Goal: Task Accomplishment & Management: Complete application form

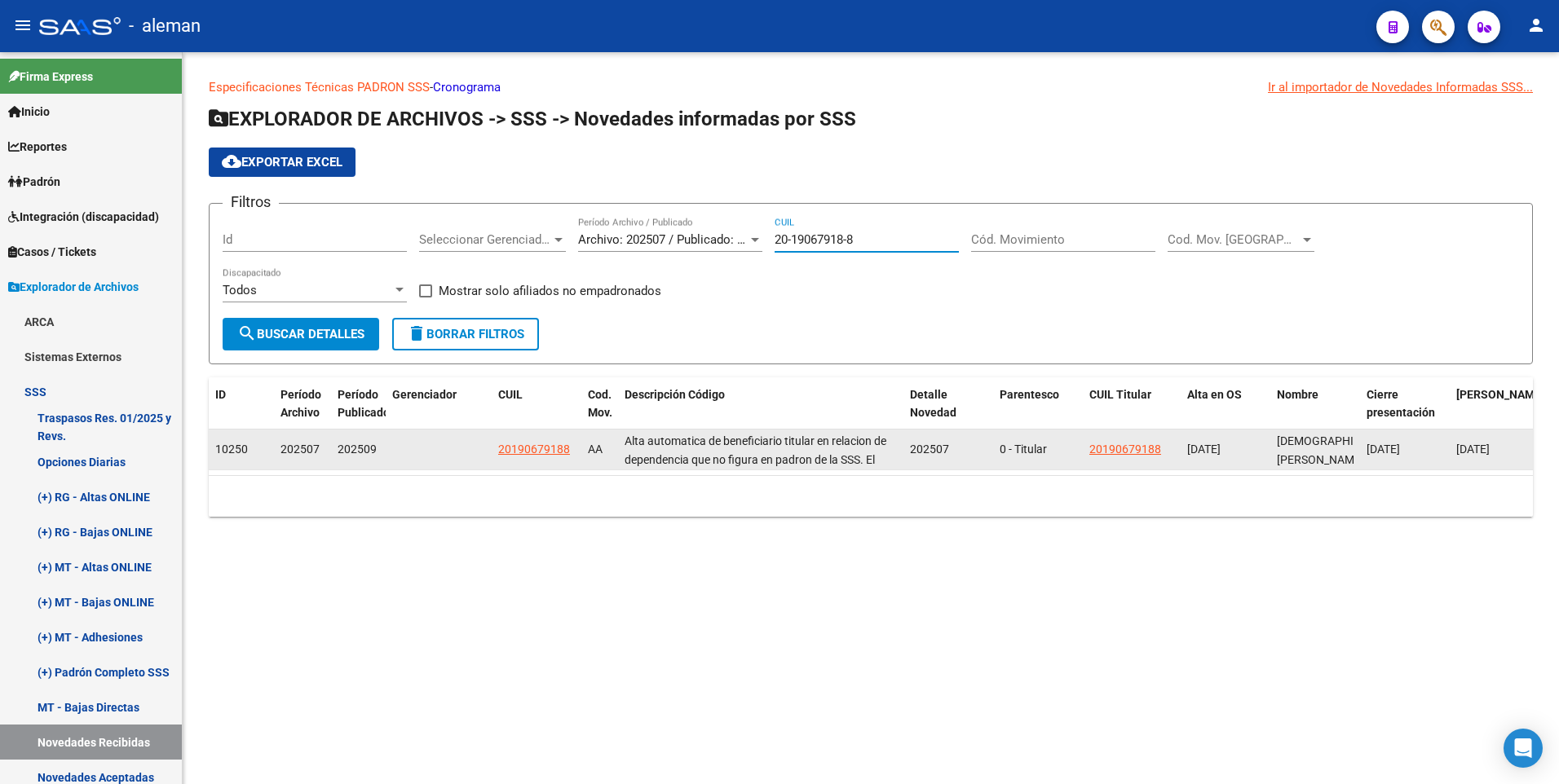
scroll to position [326, 0]
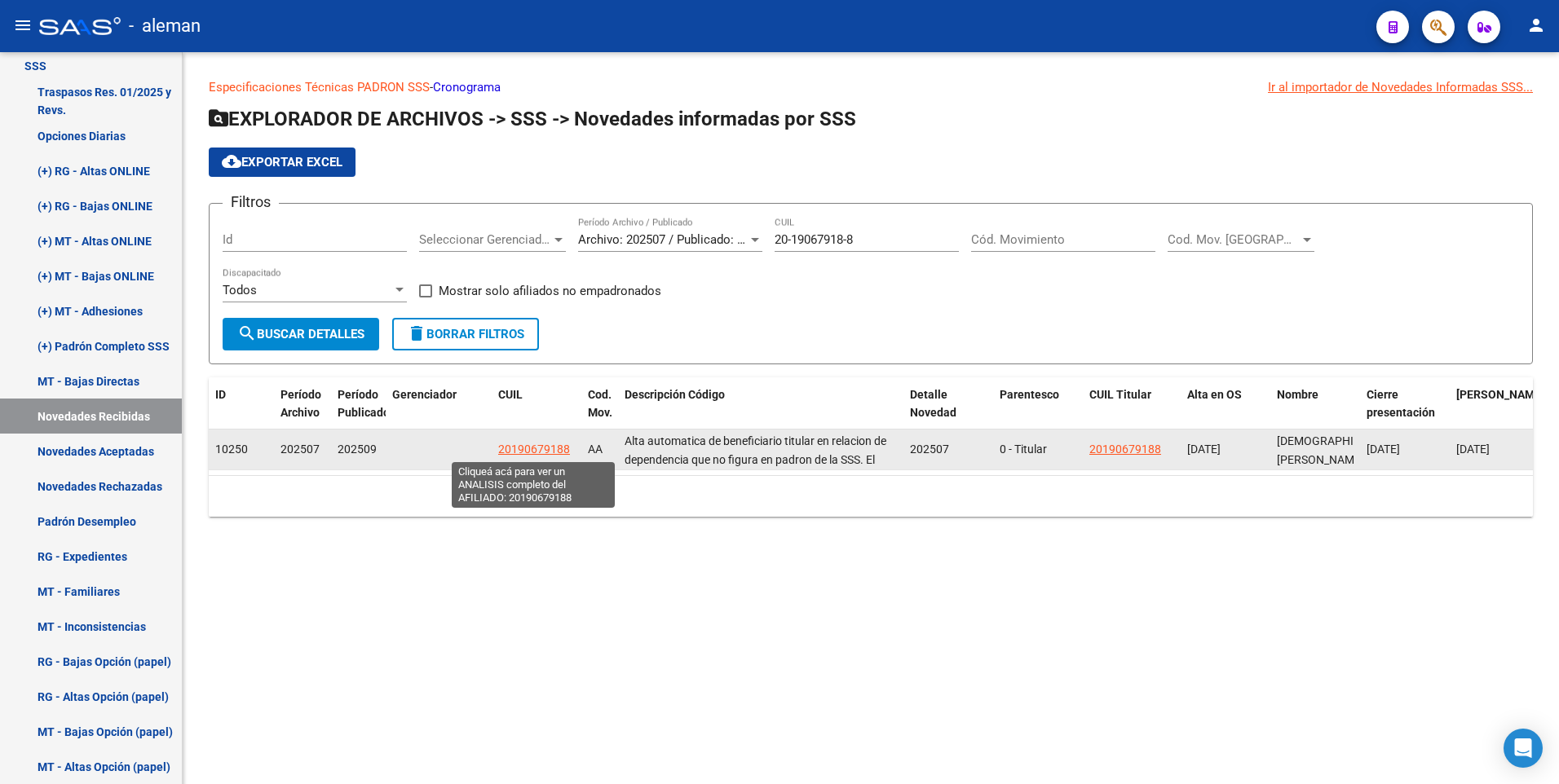
click at [541, 447] on span "20190679188" at bounding box center [534, 449] width 72 height 13
type textarea "20190679188"
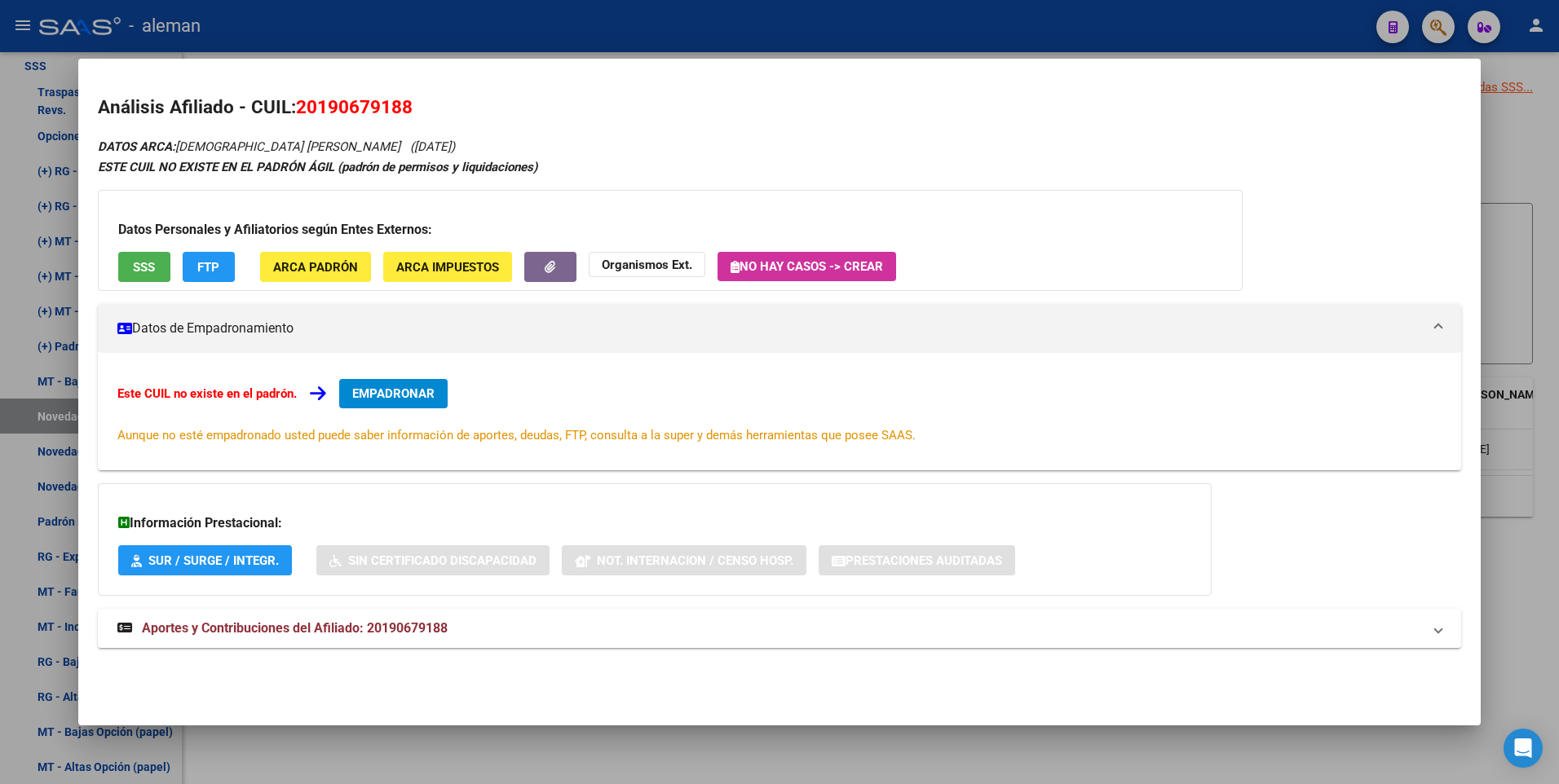
click at [423, 385] on button "EMPADRONAR" at bounding box center [394, 394] width 109 height 30
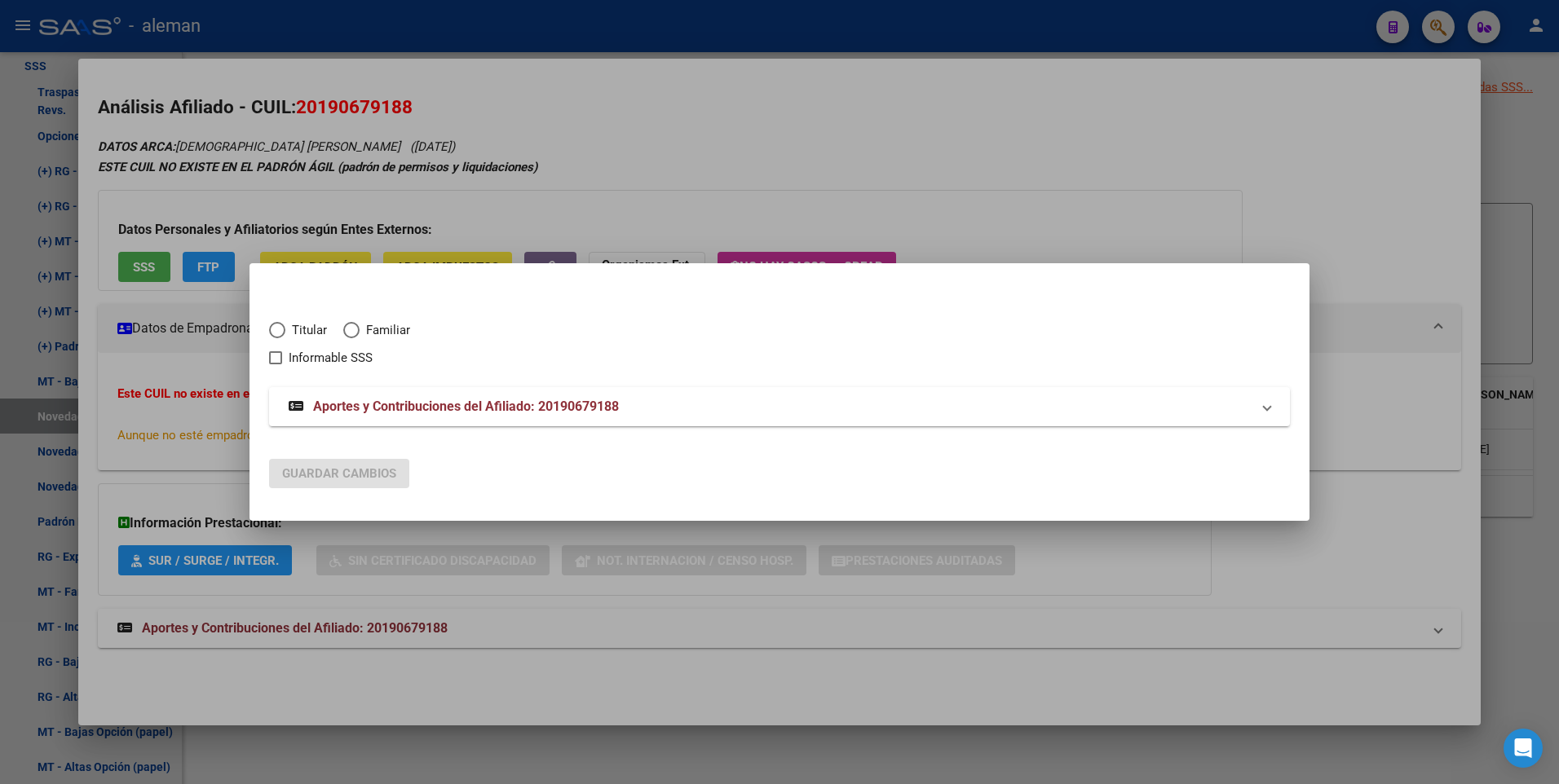
click at [283, 327] on span "Elija una opción" at bounding box center [277, 330] width 16 height 16
click at [283, 327] on input "Titular" at bounding box center [277, 330] width 16 height 16
radio input "true"
checkbox input "true"
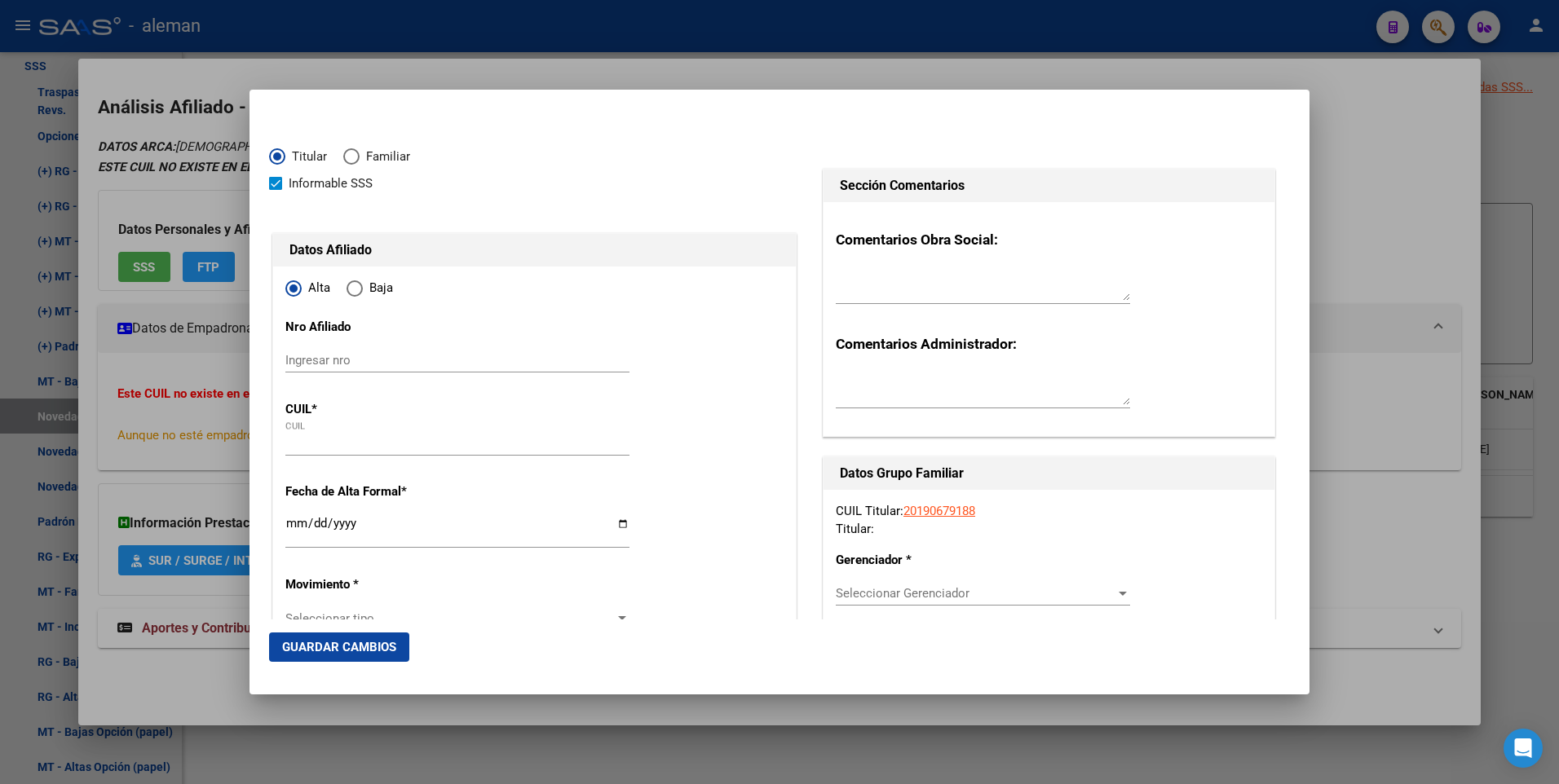
radio input "true"
type input "20-19067918-8"
type input "19067918"
type input "[DEMOGRAPHIC_DATA]"
type input "[PERSON_NAME]"
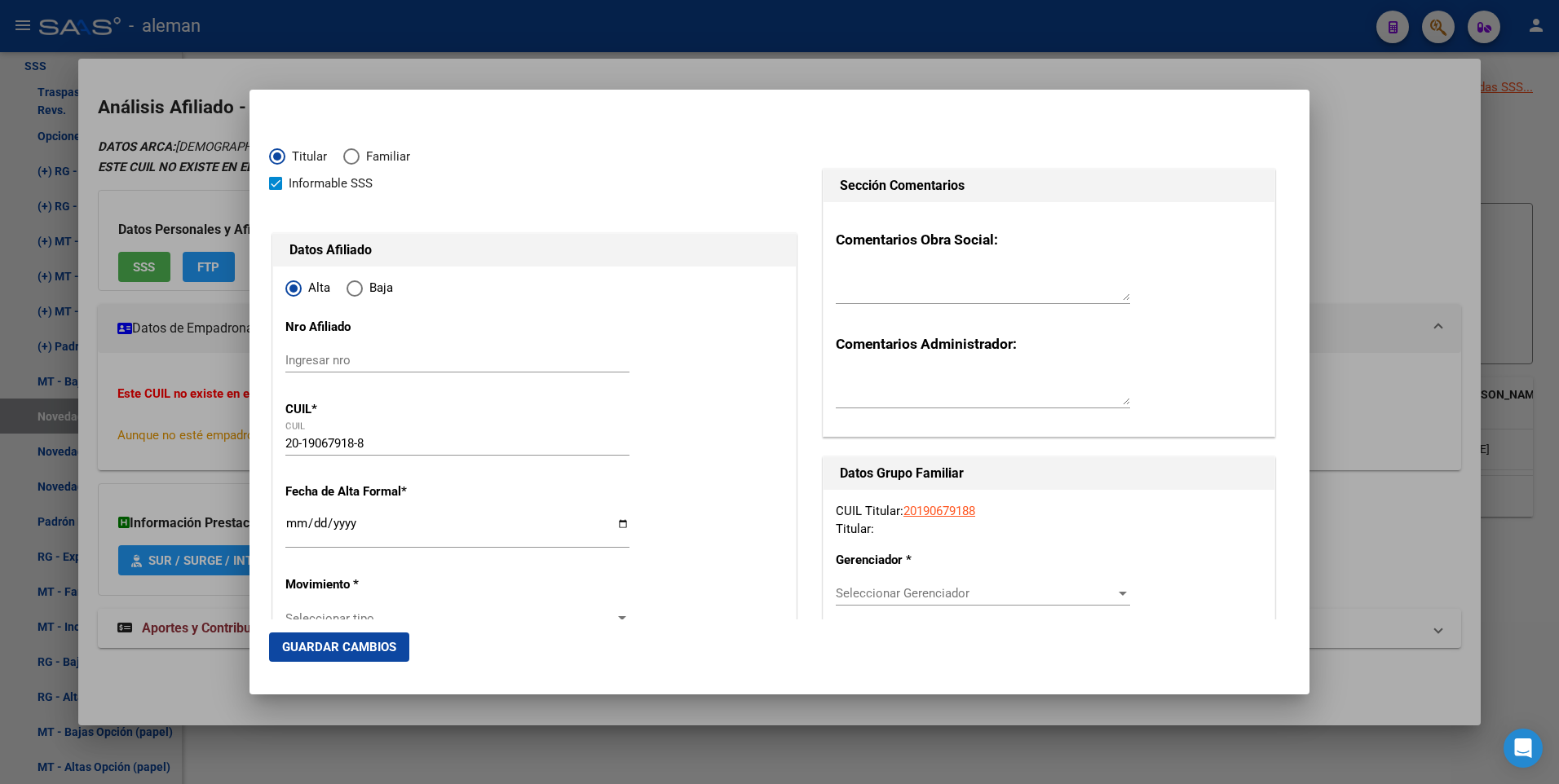
type input "[DATE]"
click at [298, 523] on input "Ingresar fecha" at bounding box center [457, 530] width 344 height 26
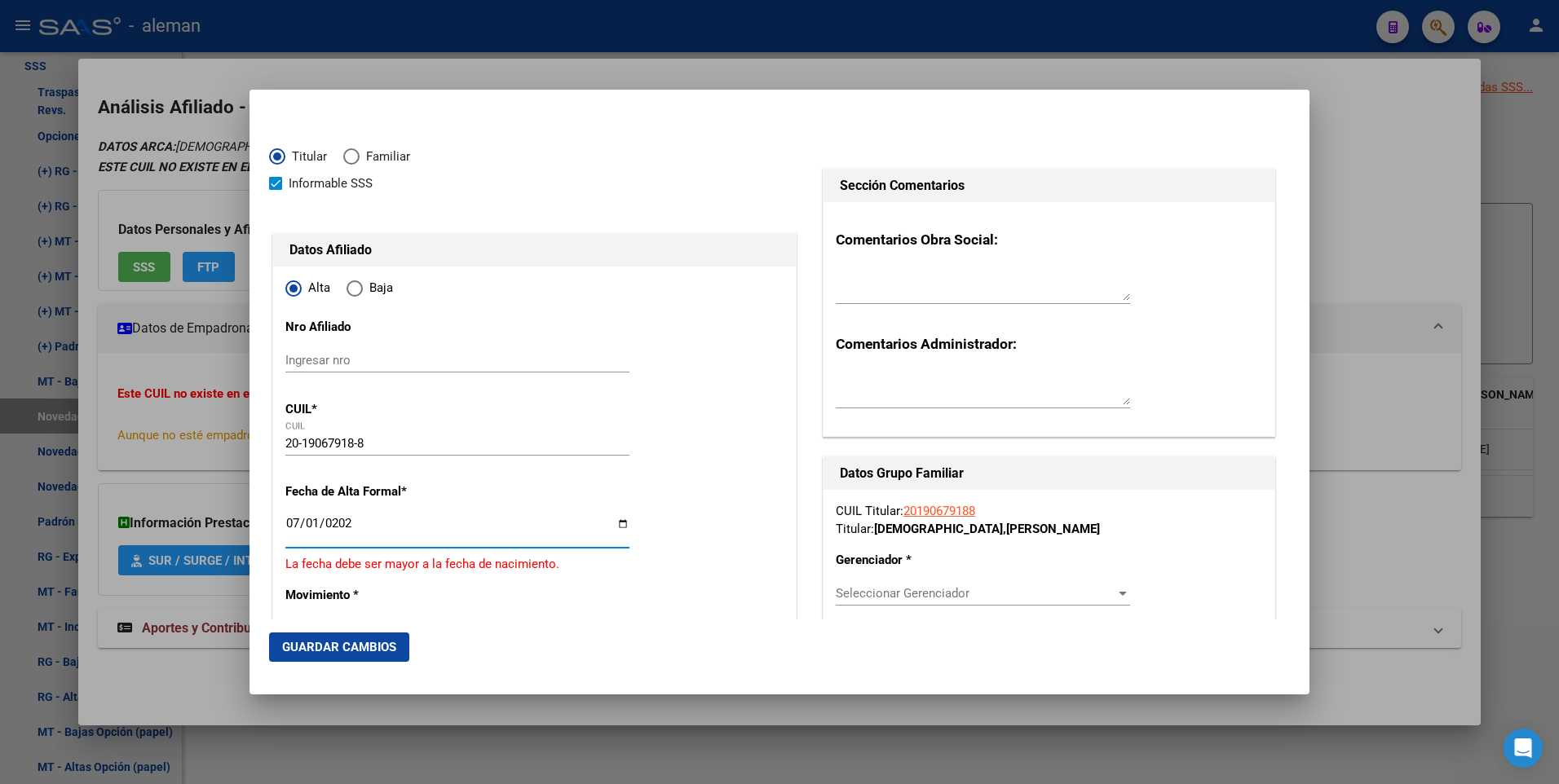
type input "[DATE]"
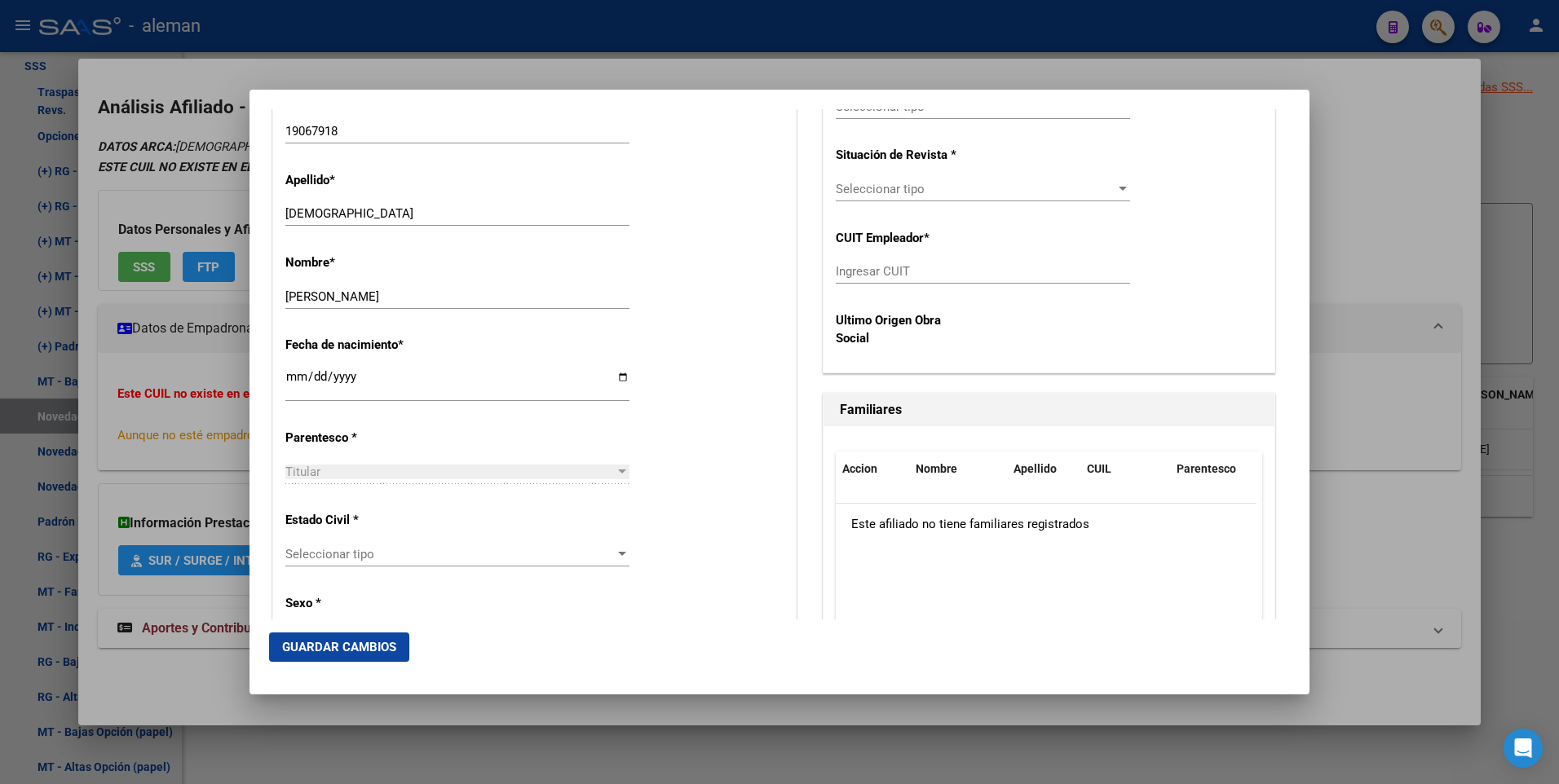
scroll to position [734, 0]
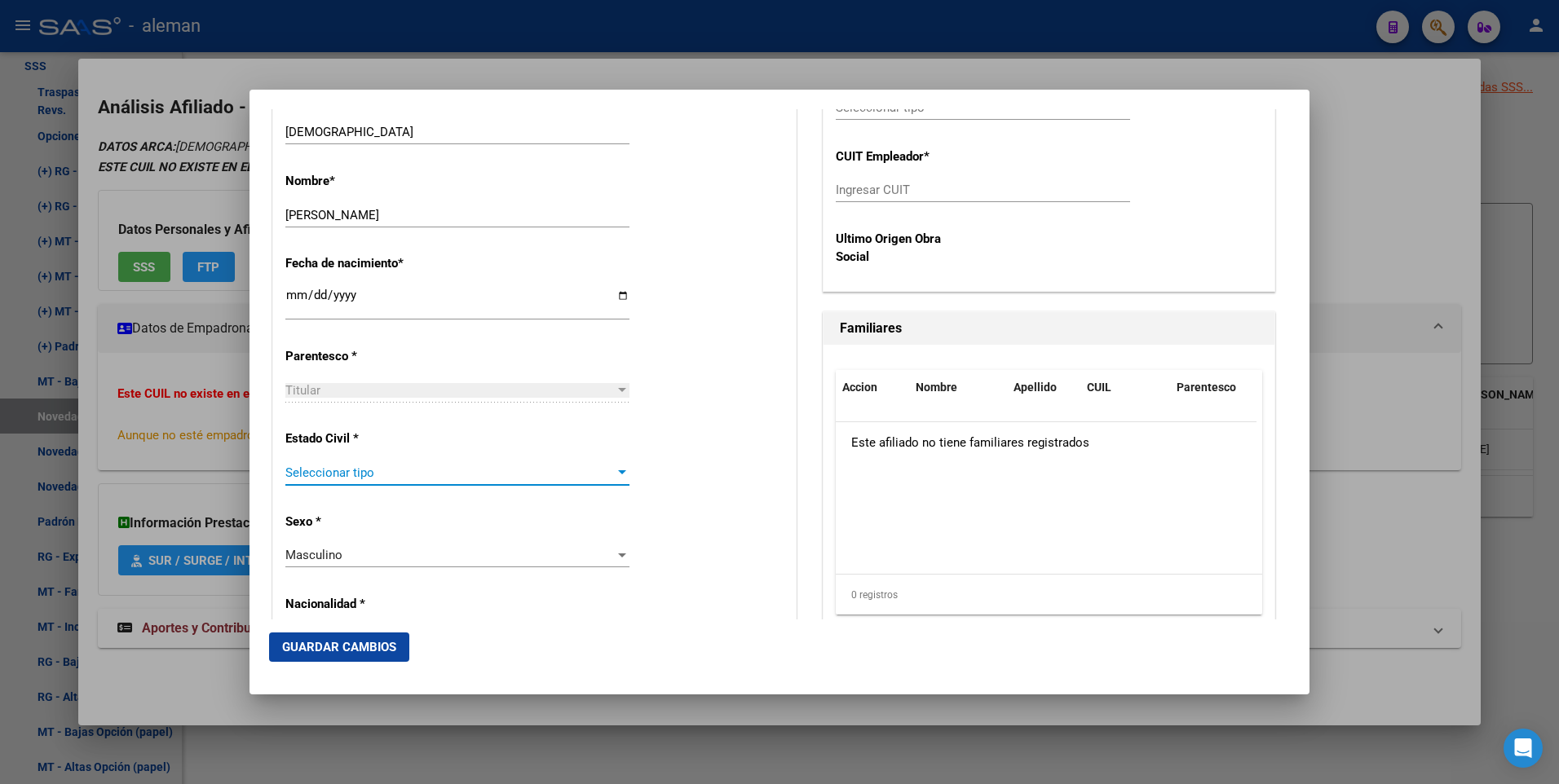
click at [465, 478] on span "Seleccionar tipo" at bounding box center [450, 473] width 330 height 15
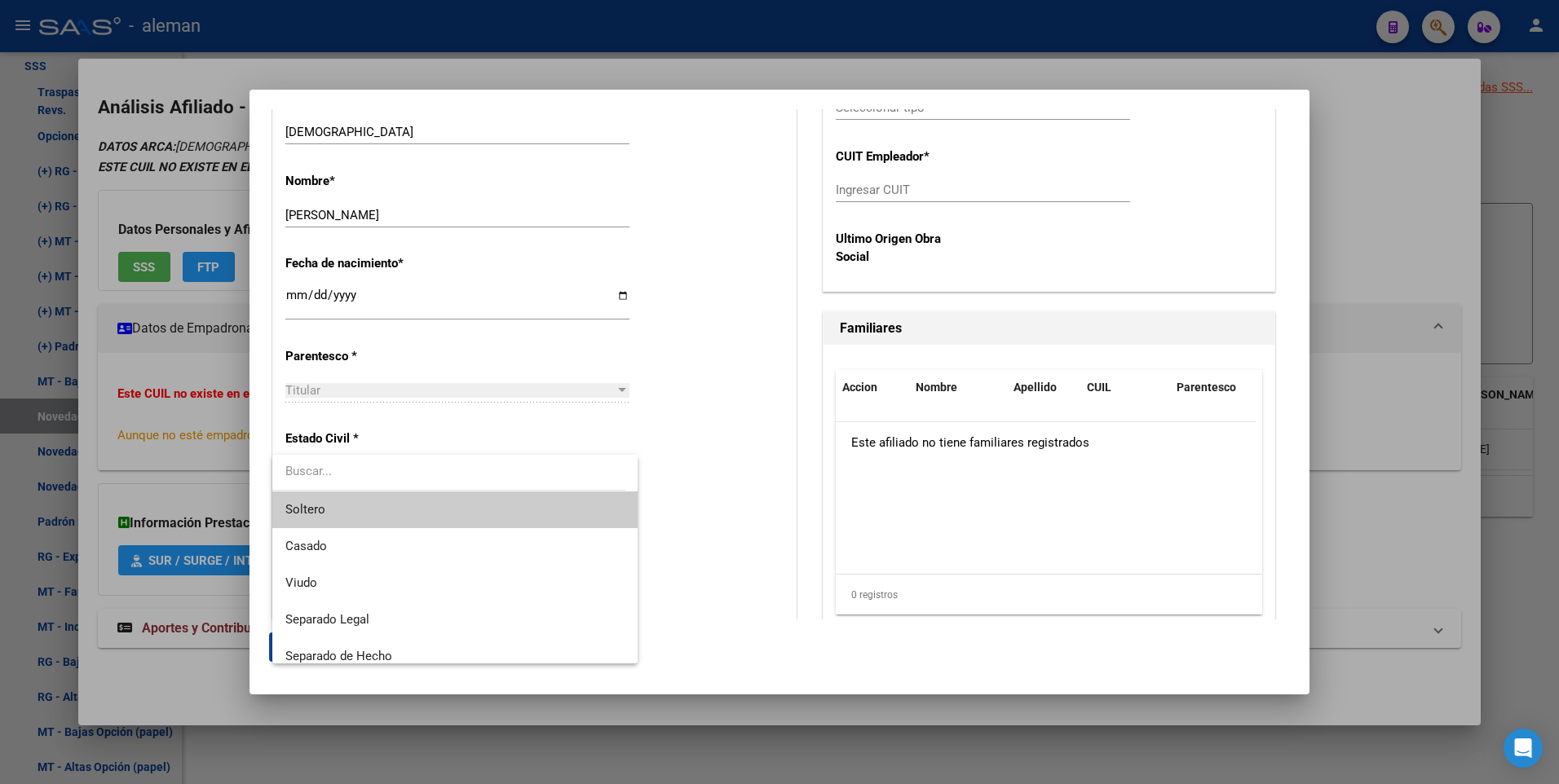
click at [427, 500] on span "Soltero" at bounding box center [455, 510] width 340 height 37
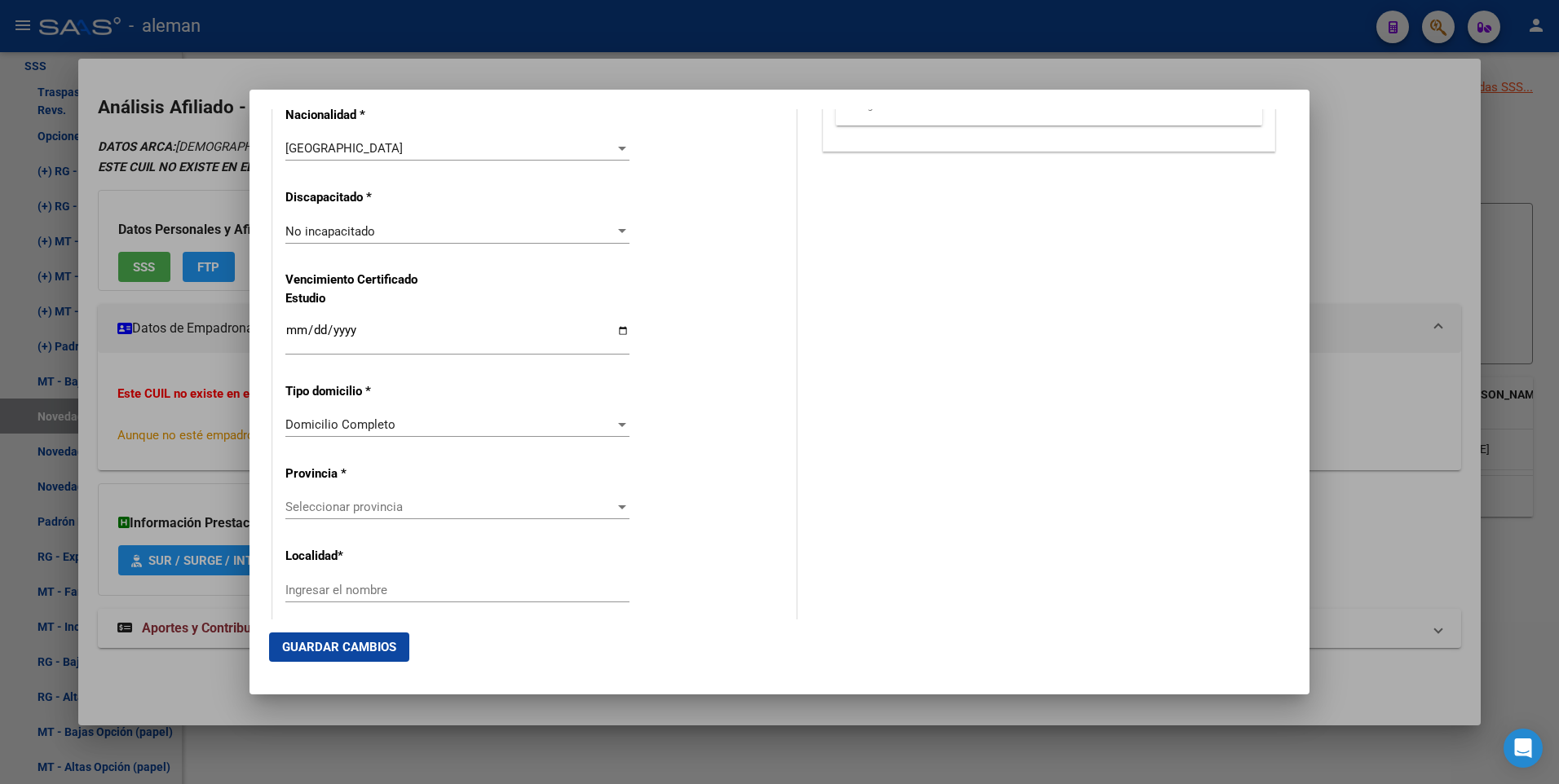
scroll to position [1304, 0]
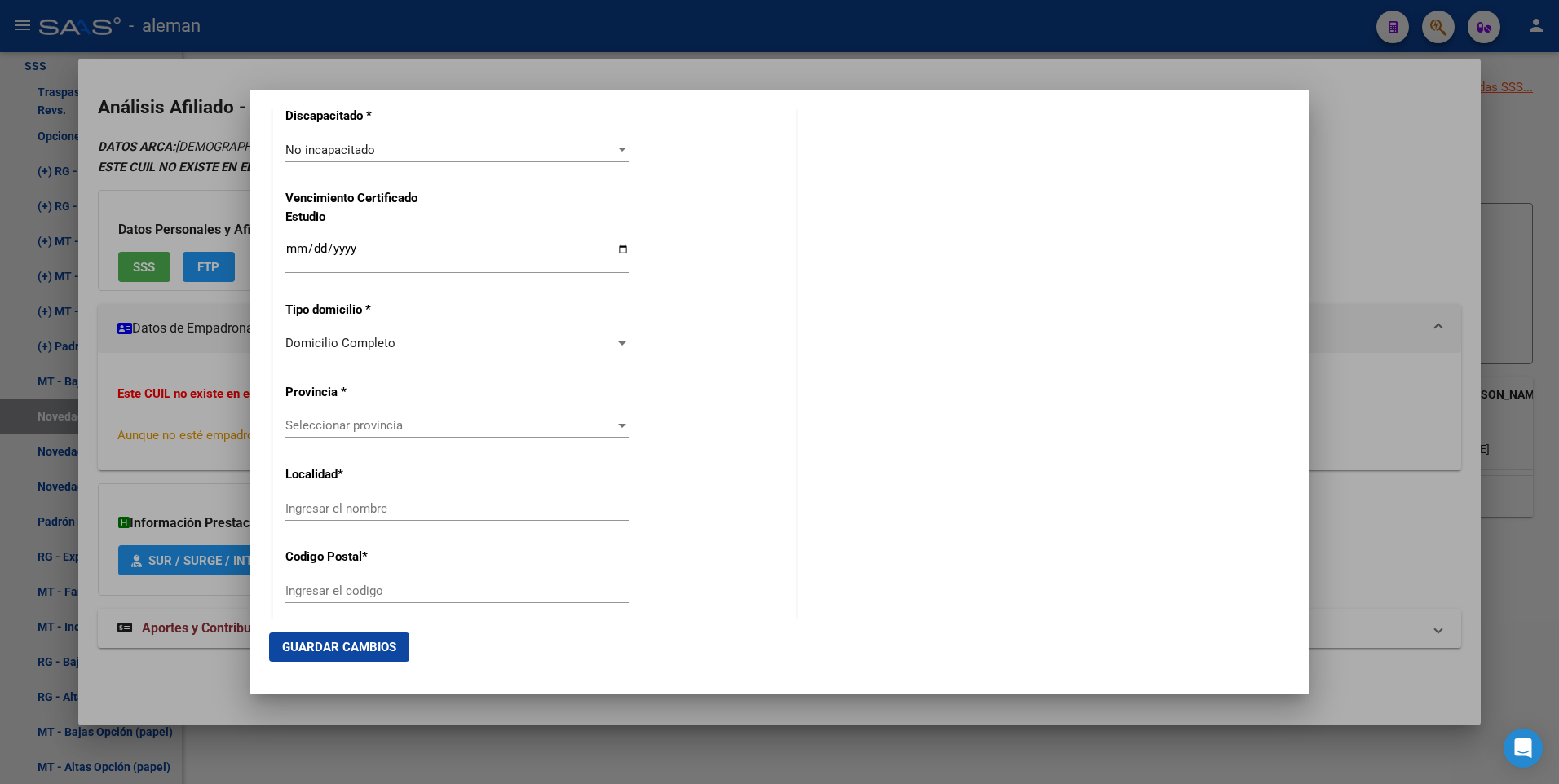
click at [616, 422] on div at bounding box center [622, 426] width 15 height 13
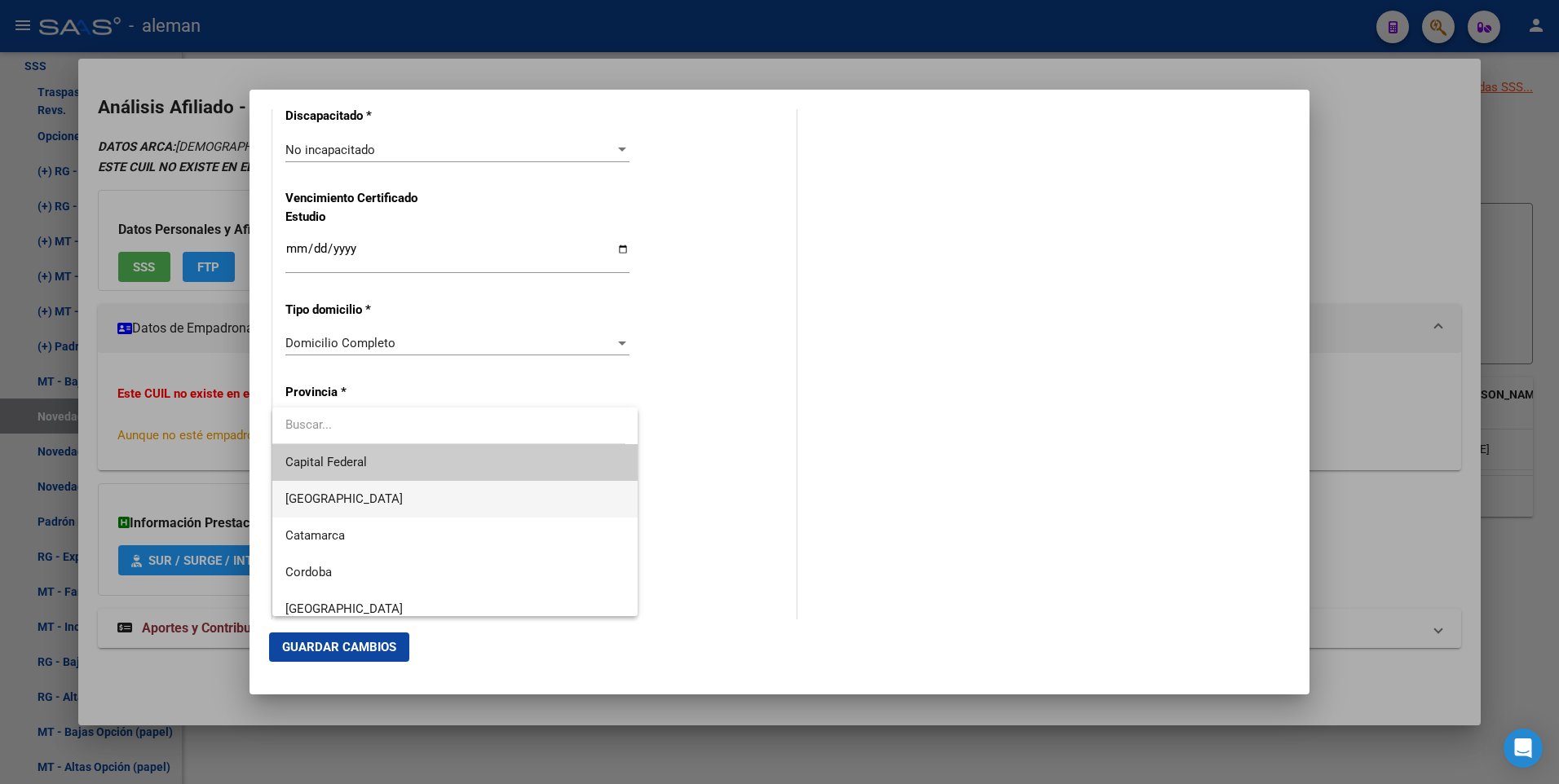
click at [372, 496] on span "[GEOGRAPHIC_DATA]" at bounding box center [455, 499] width 340 height 37
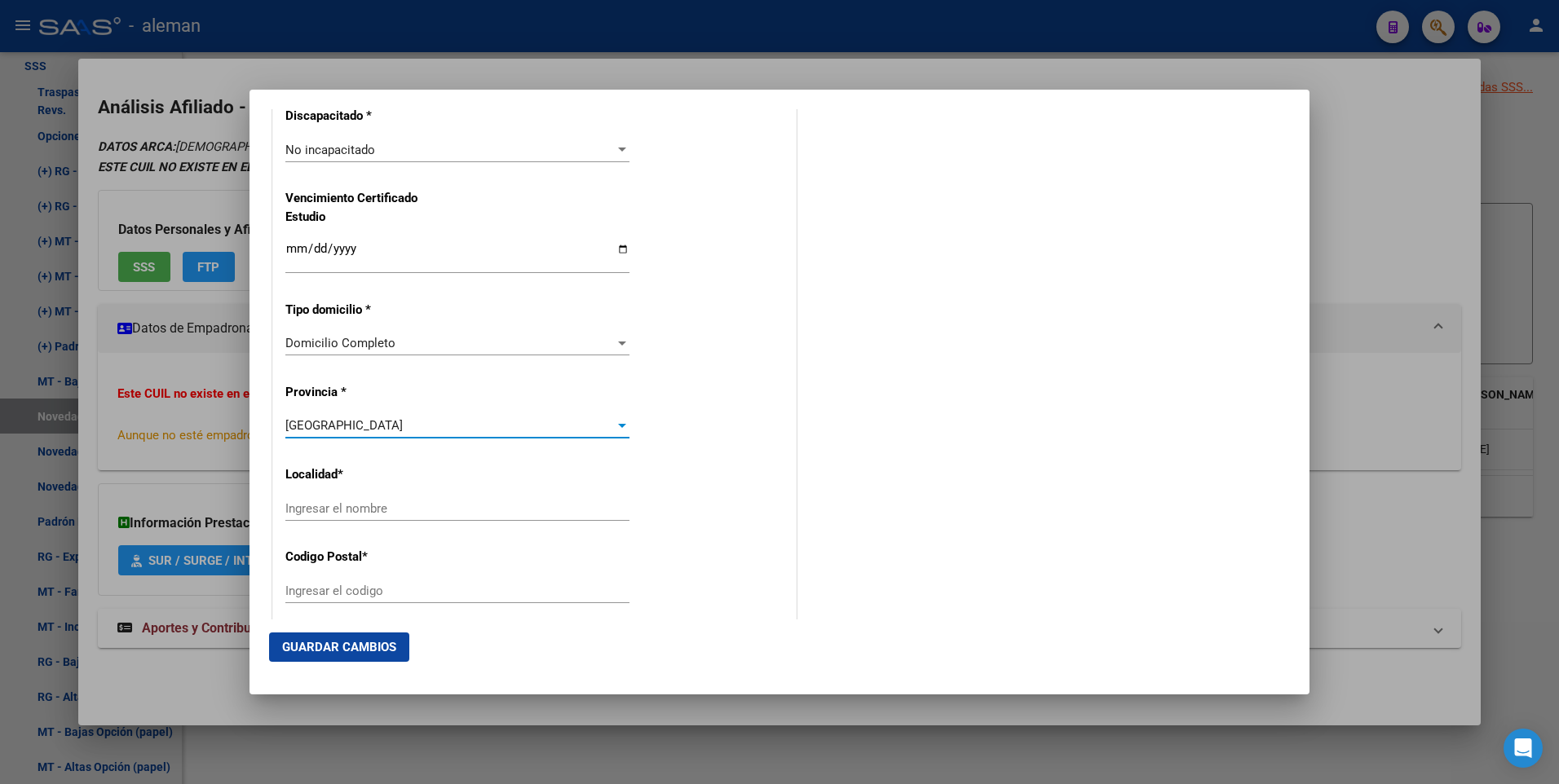
click at [375, 515] on input "Ingresar el nombre" at bounding box center [457, 509] width 344 height 15
type input "BECCAR"
click at [368, 579] on div "Ingresar el codigo" at bounding box center [457, 591] width 344 height 25
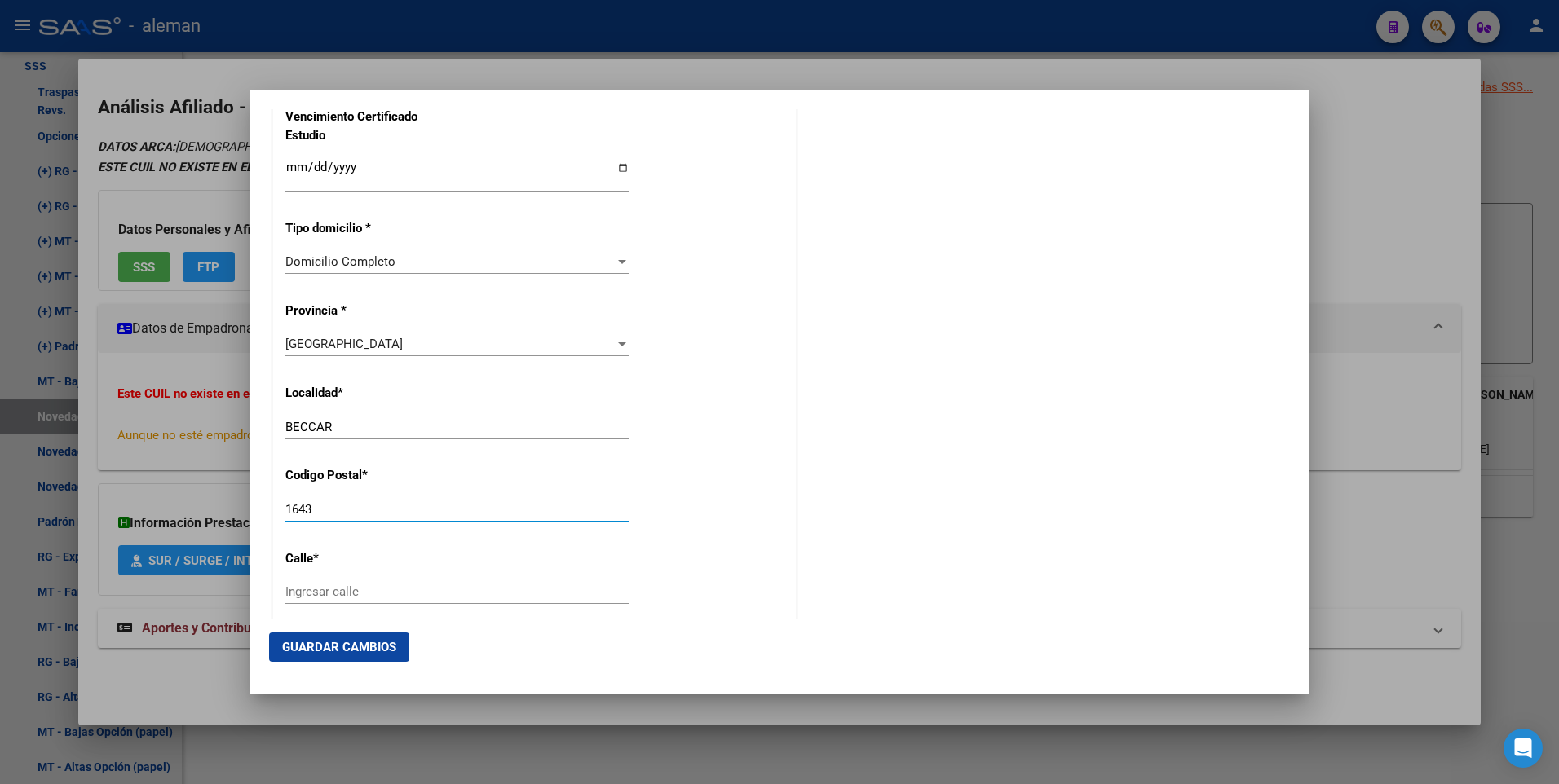
scroll to position [1467, 0]
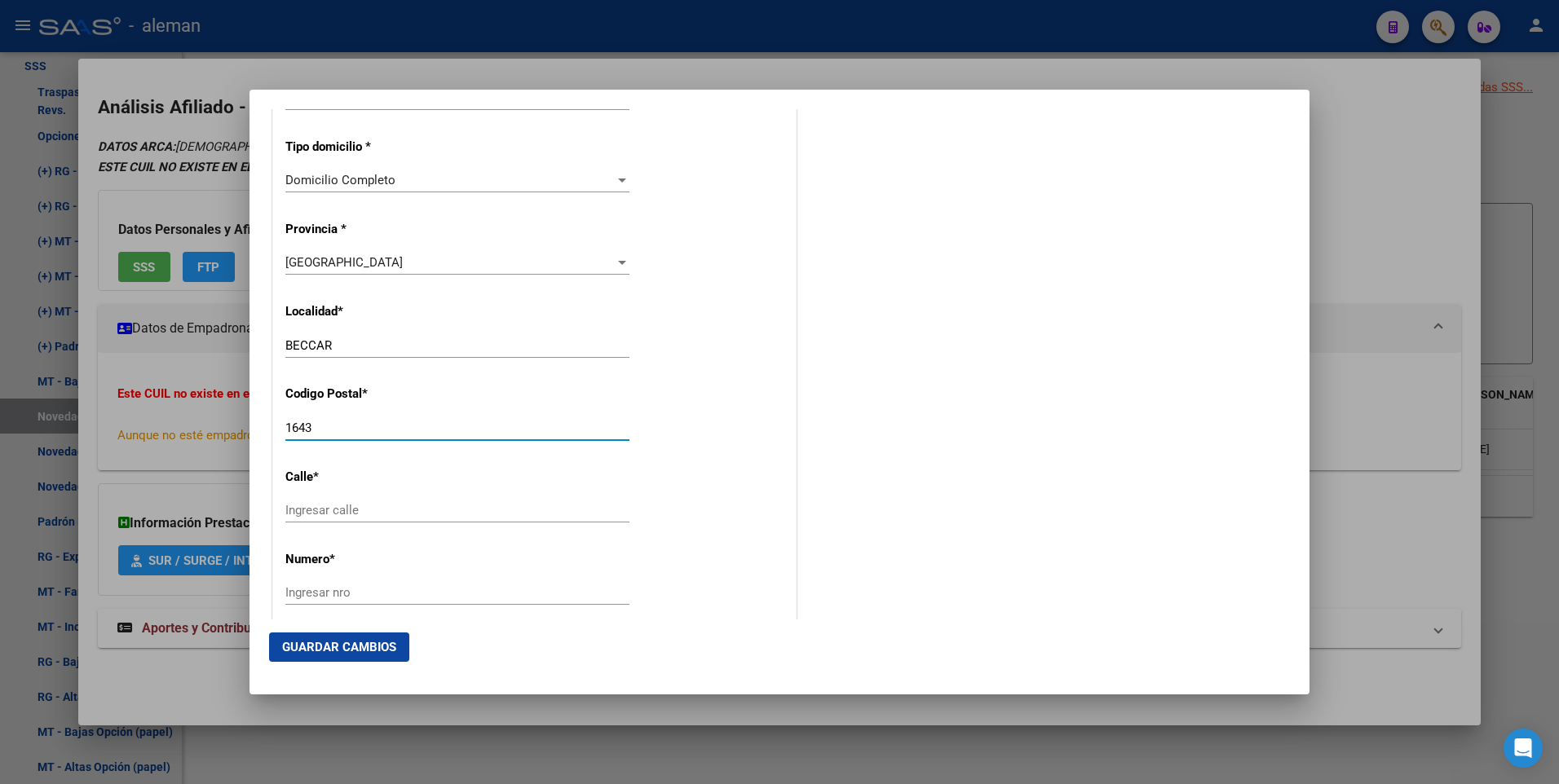
type input "1643"
click at [347, 506] on input "Ingresar calle" at bounding box center [457, 510] width 344 height 15
type input "USPALLATA"
click at [373, 589] on input "Ingresar nro" at bounding box center [457, 593] width 344 height 15
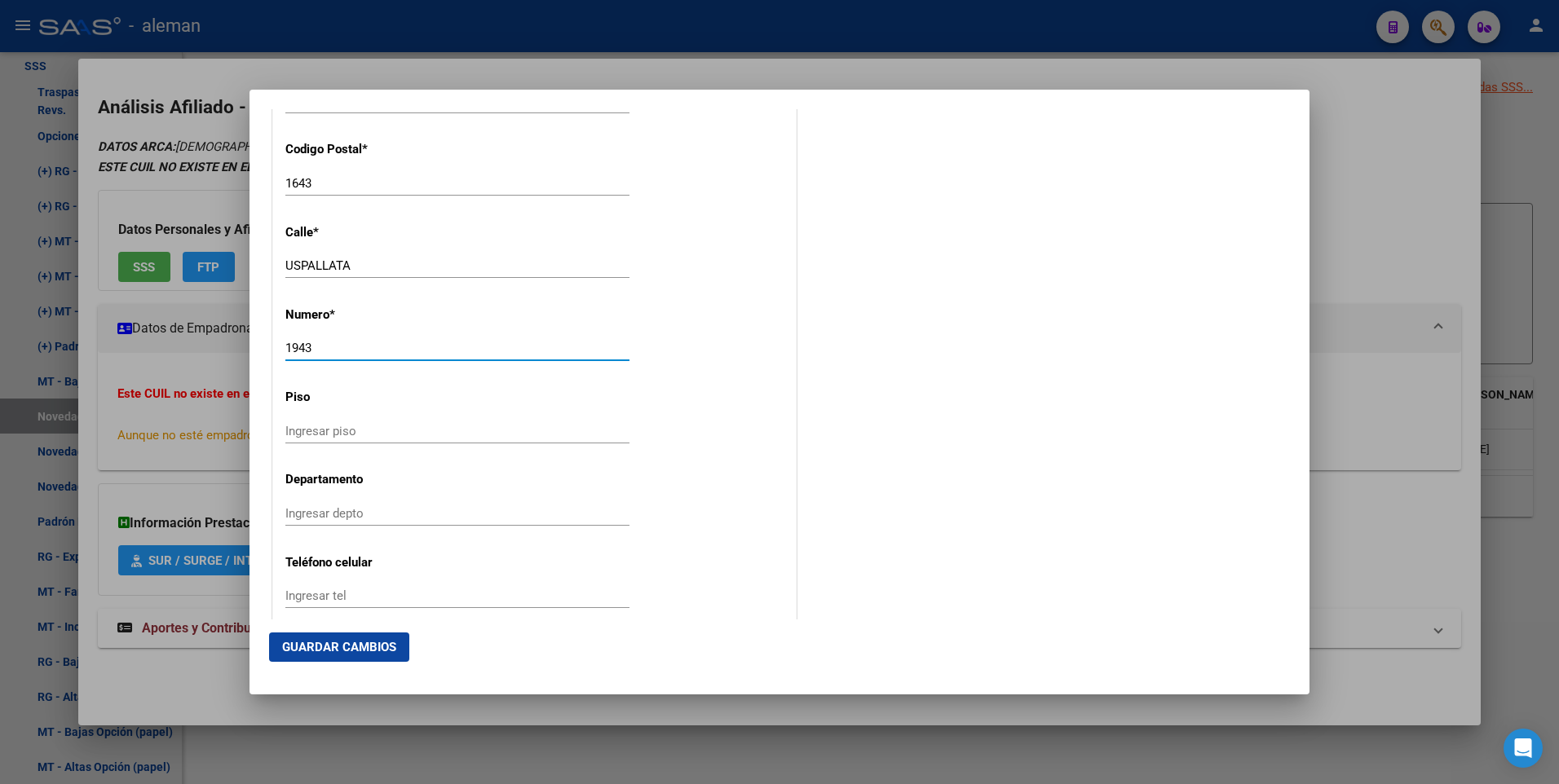
type input "1943"
click at [398, 429] on input "Ingresar piso" at bounding box center [457, 431] width 344 height 15
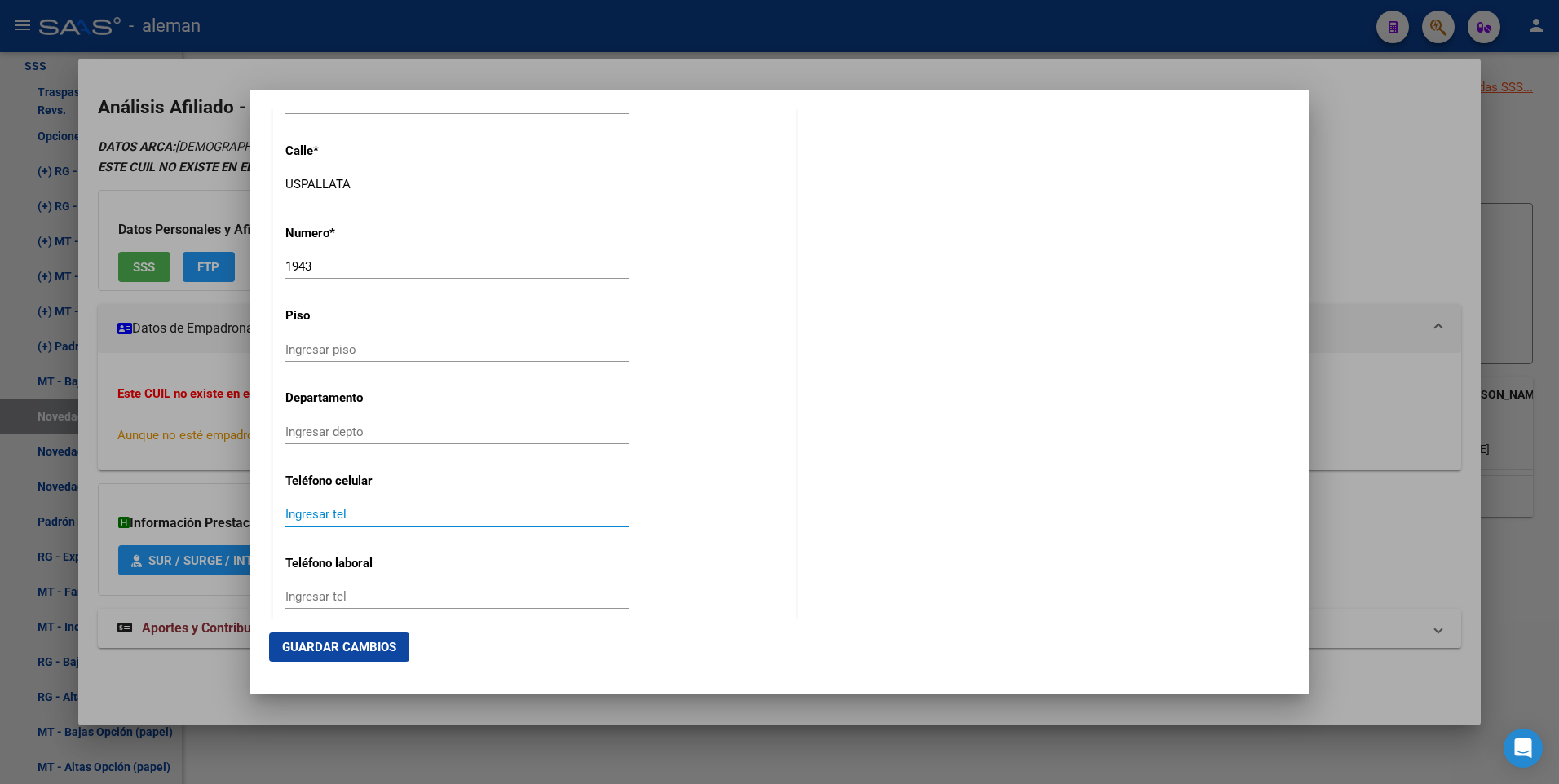
click at [384, 512] on input "Ingresar tel" at bounding box center [457, 514] width 344 height 15
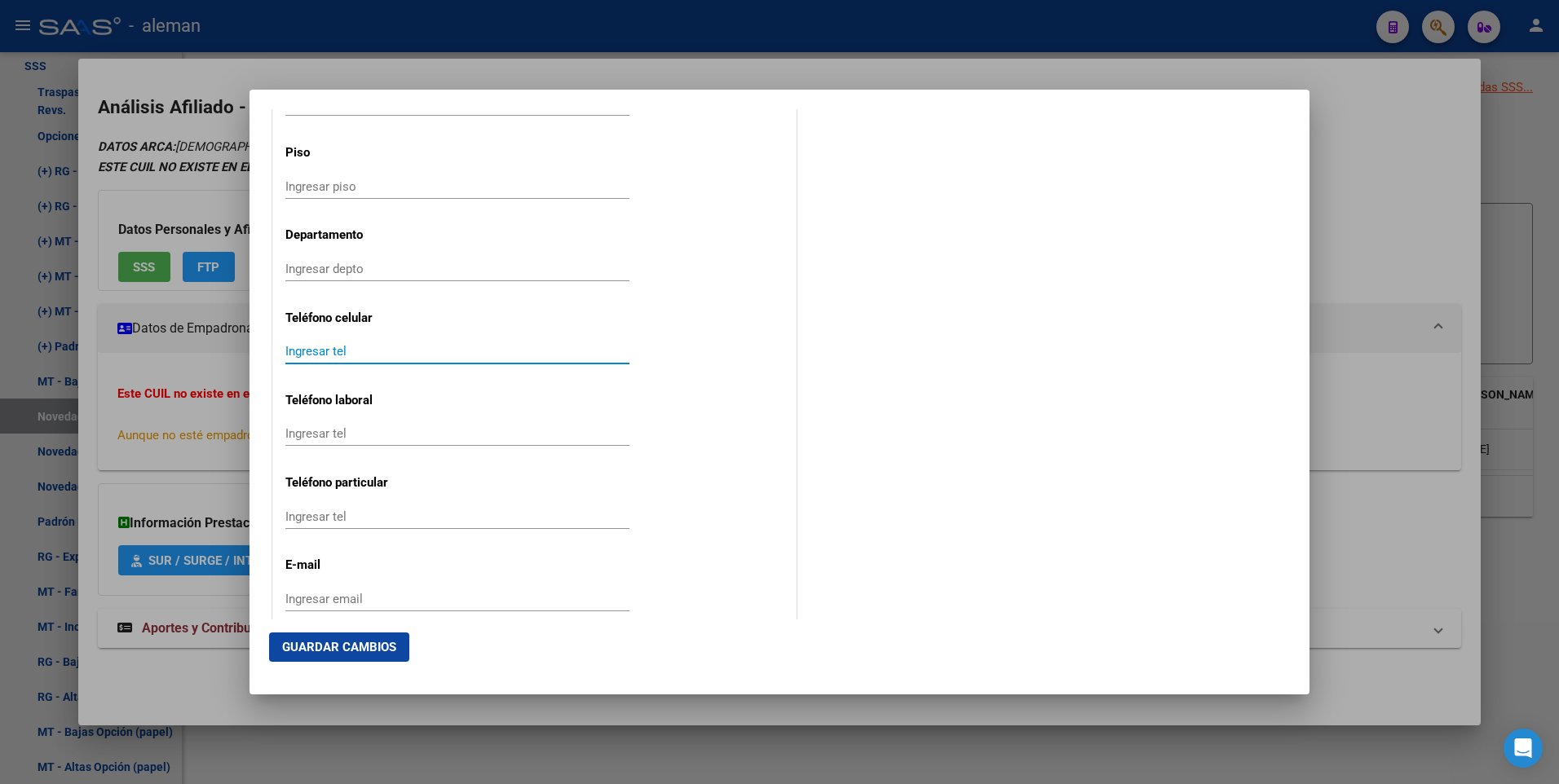
scroll to position [2037, 0]
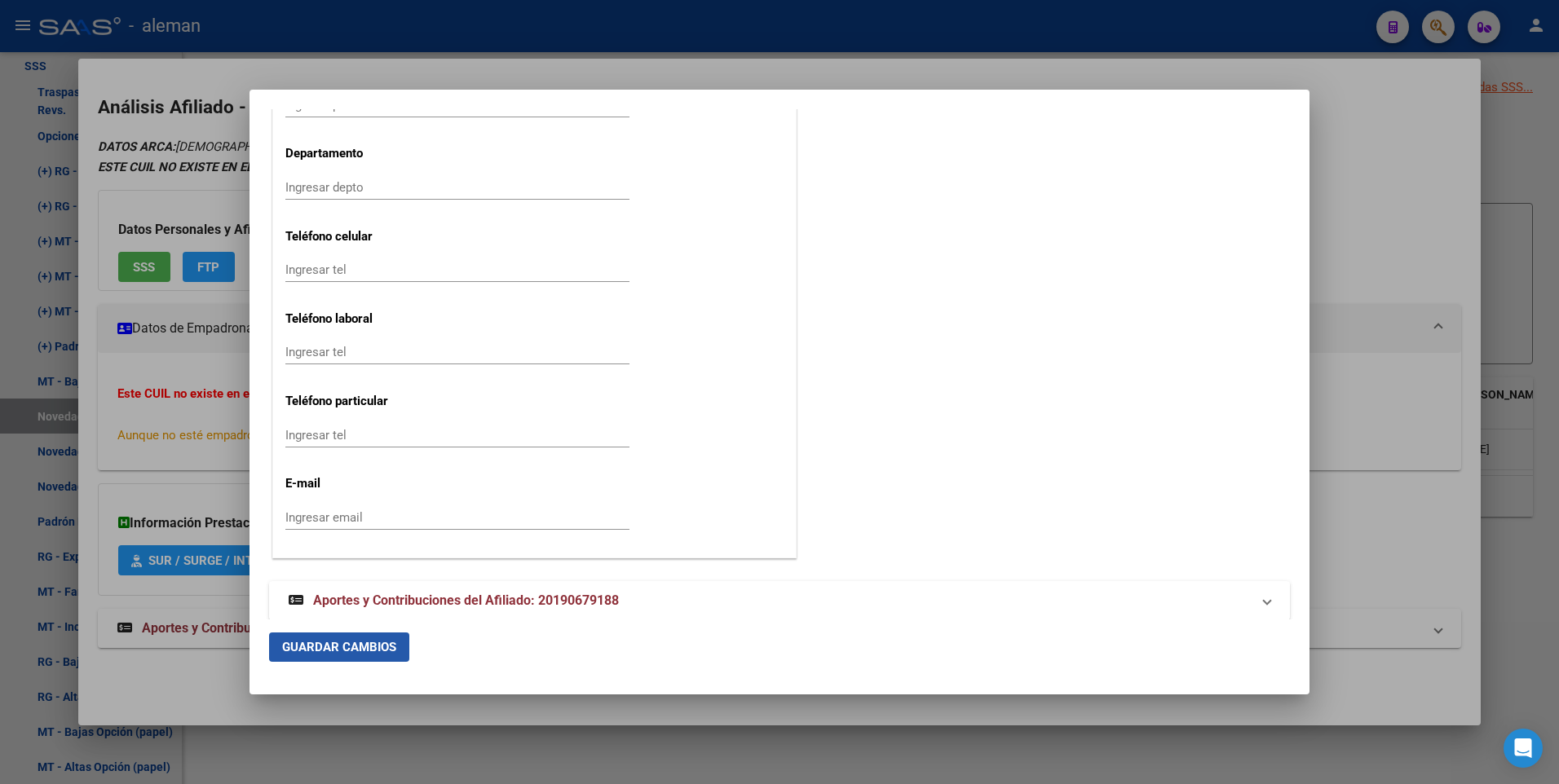
click at [363, 650] on span "Guardar Cambios" at bounding box center [339, 647] width 114 height 15
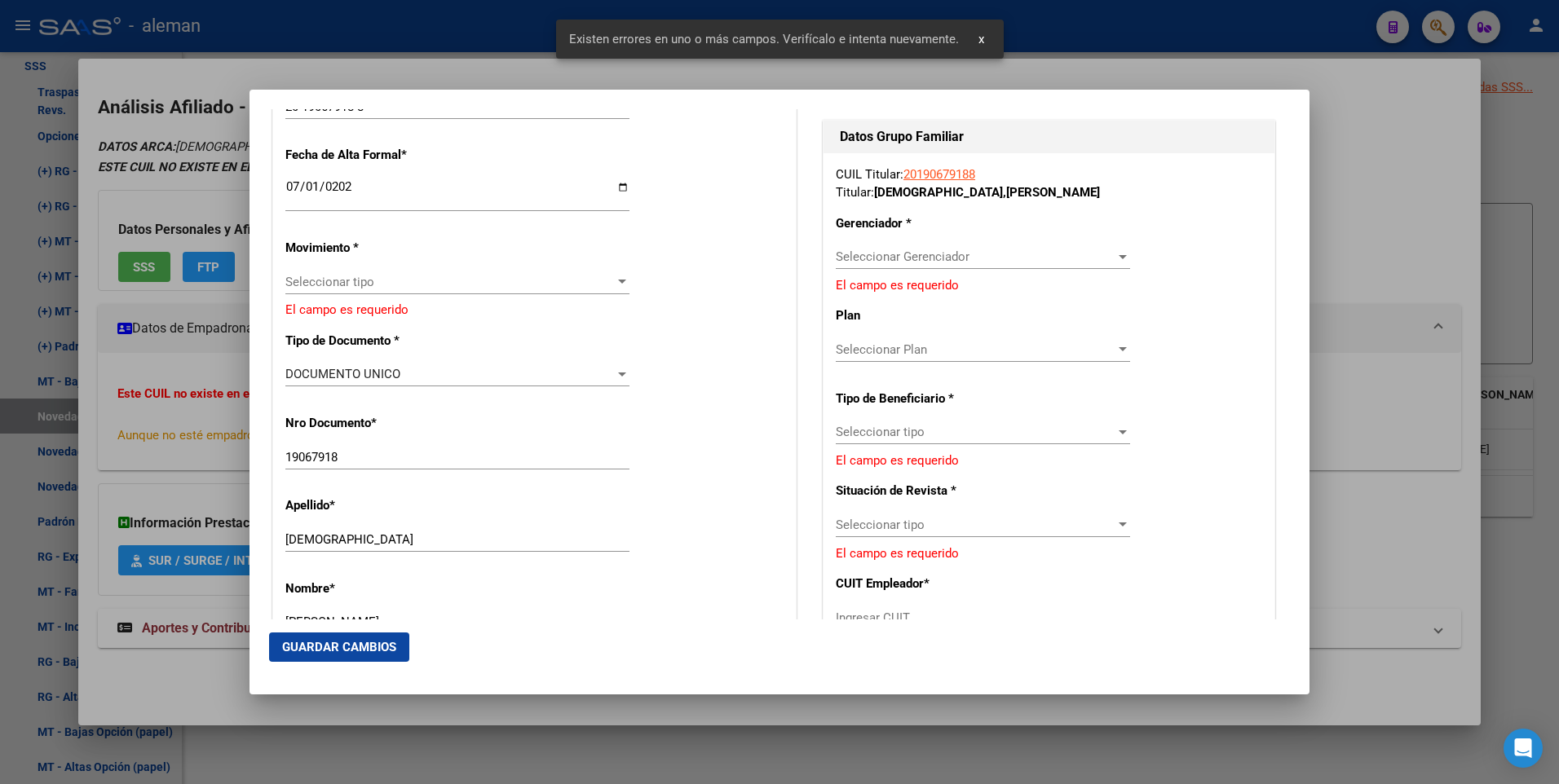
scroll to position [255, 0]
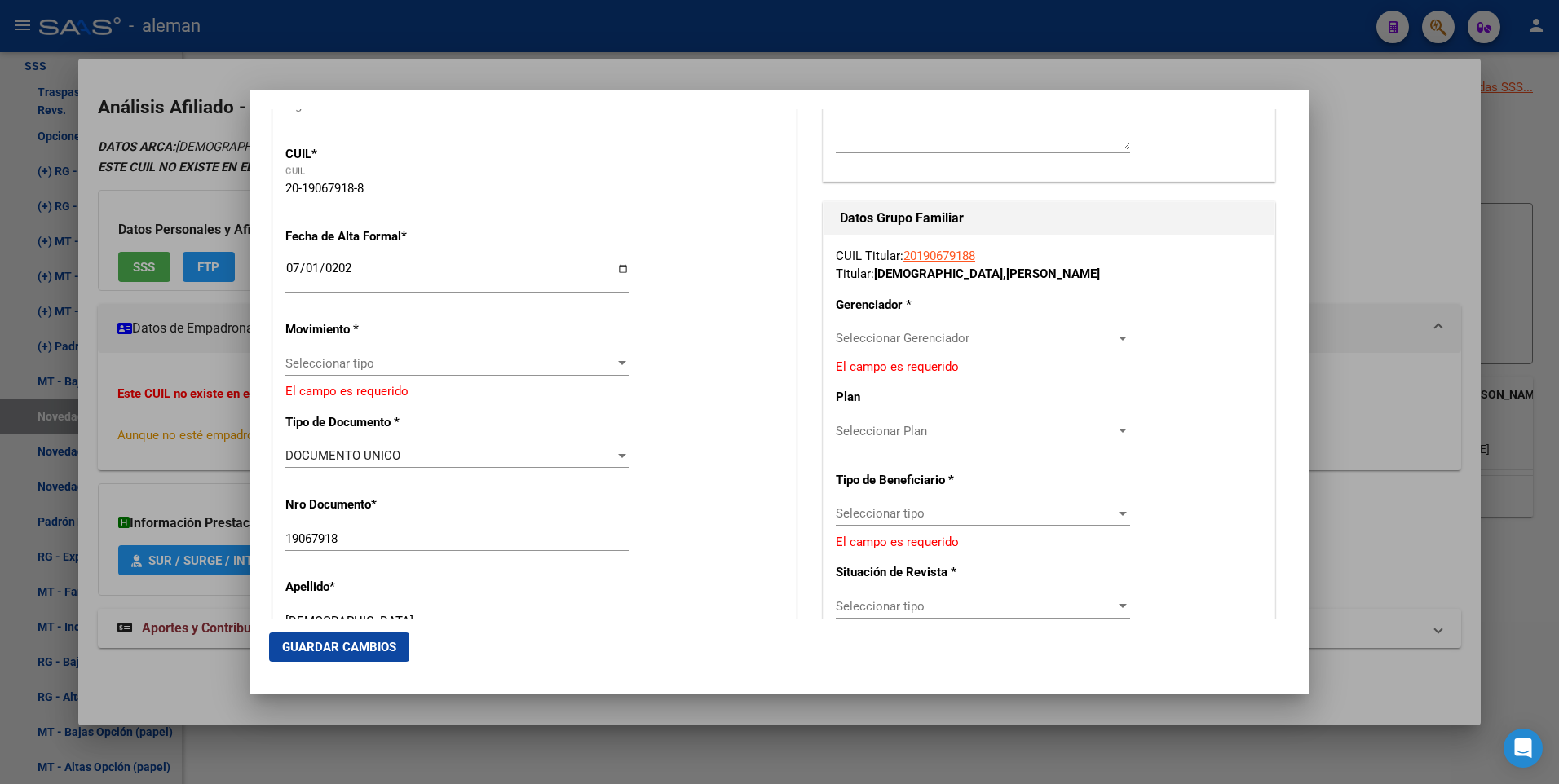
click at [465, 356] on span "Seleccionar tipo" at bounding box center [450, 363] width 330 height 15
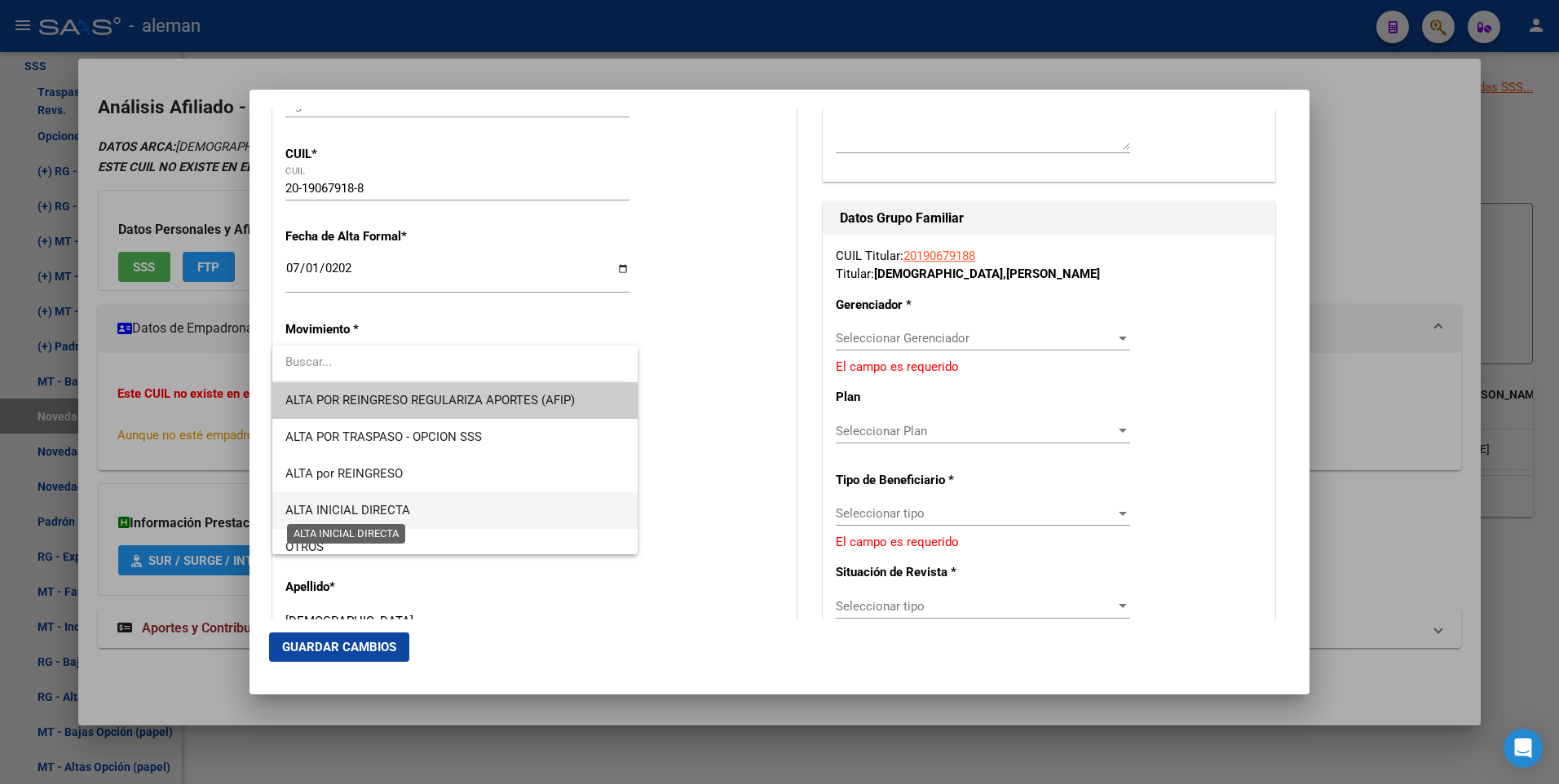
click at [392, 506] on span "ALTA INICIAL DIRECTA" at bounding box center [348, 510] width 125 height 15
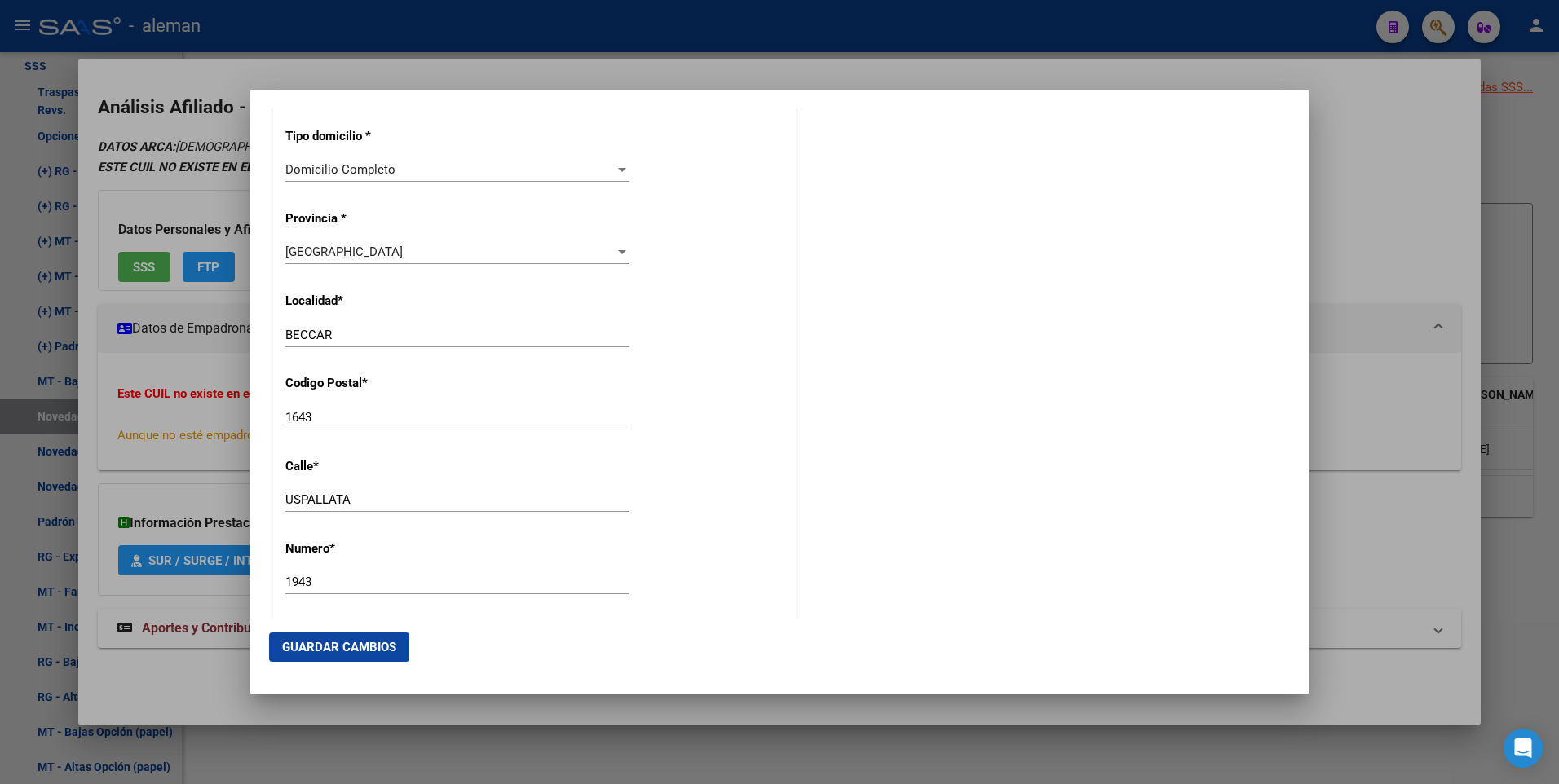
scroll to position [2058, 0]
click at [363, 653] on button "Guardar Cambios" at bounding box center [339, 648] width 141 height 30
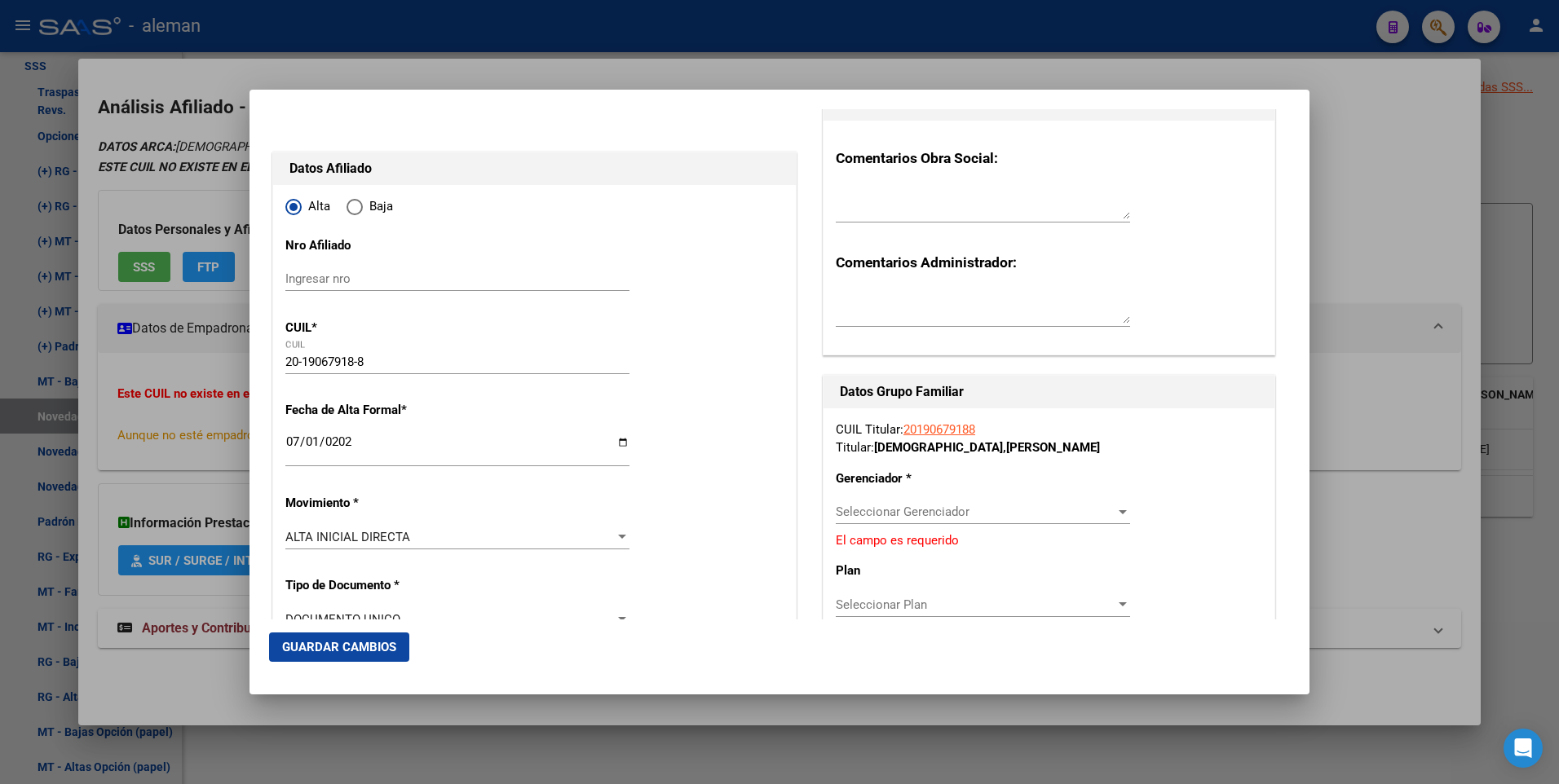
scroll to position [163, 0]
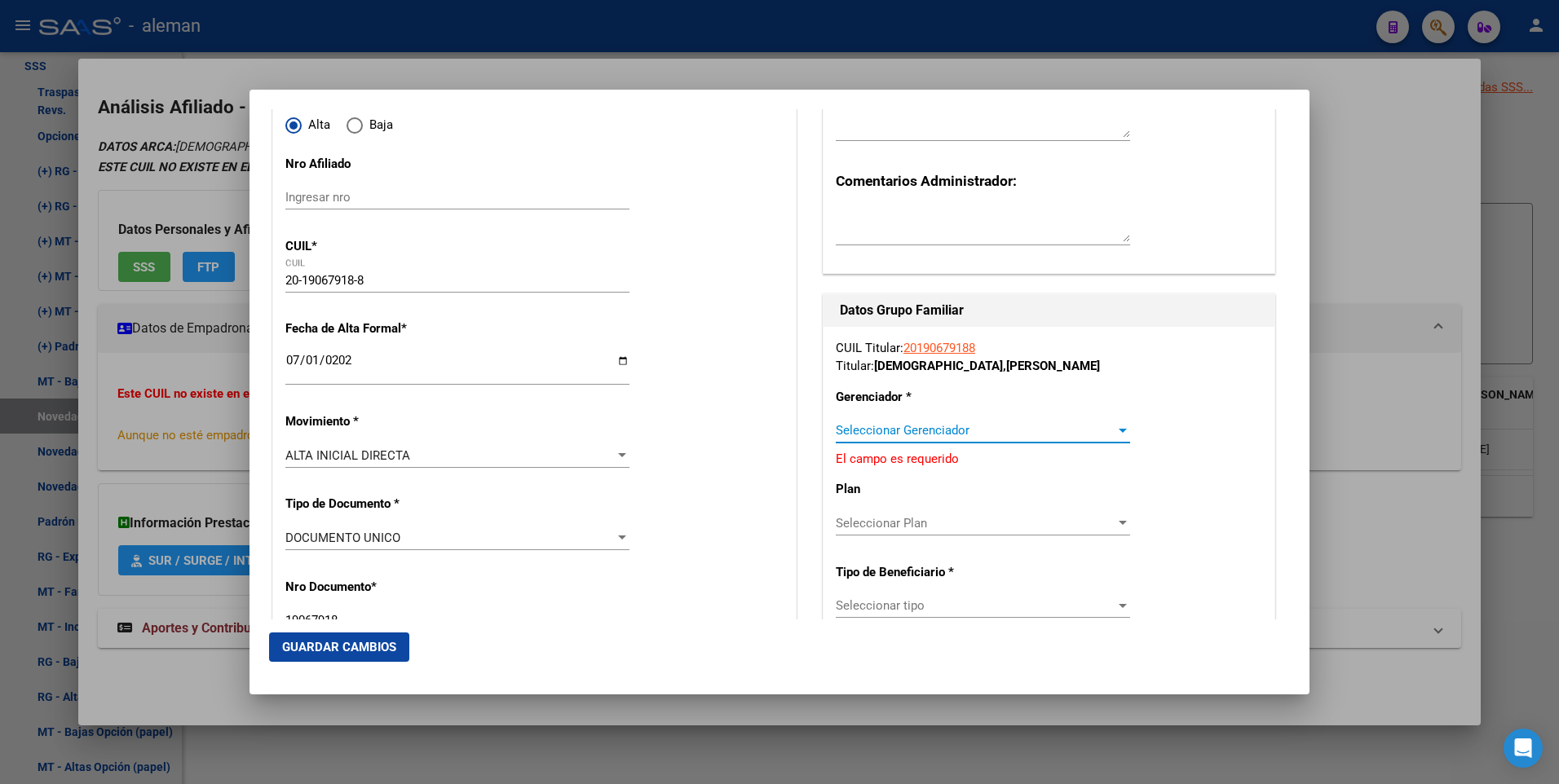
click at [972, 426] on span "Seleccionar Gerenciador" at bounding box center [975, 431] width 280 height 15
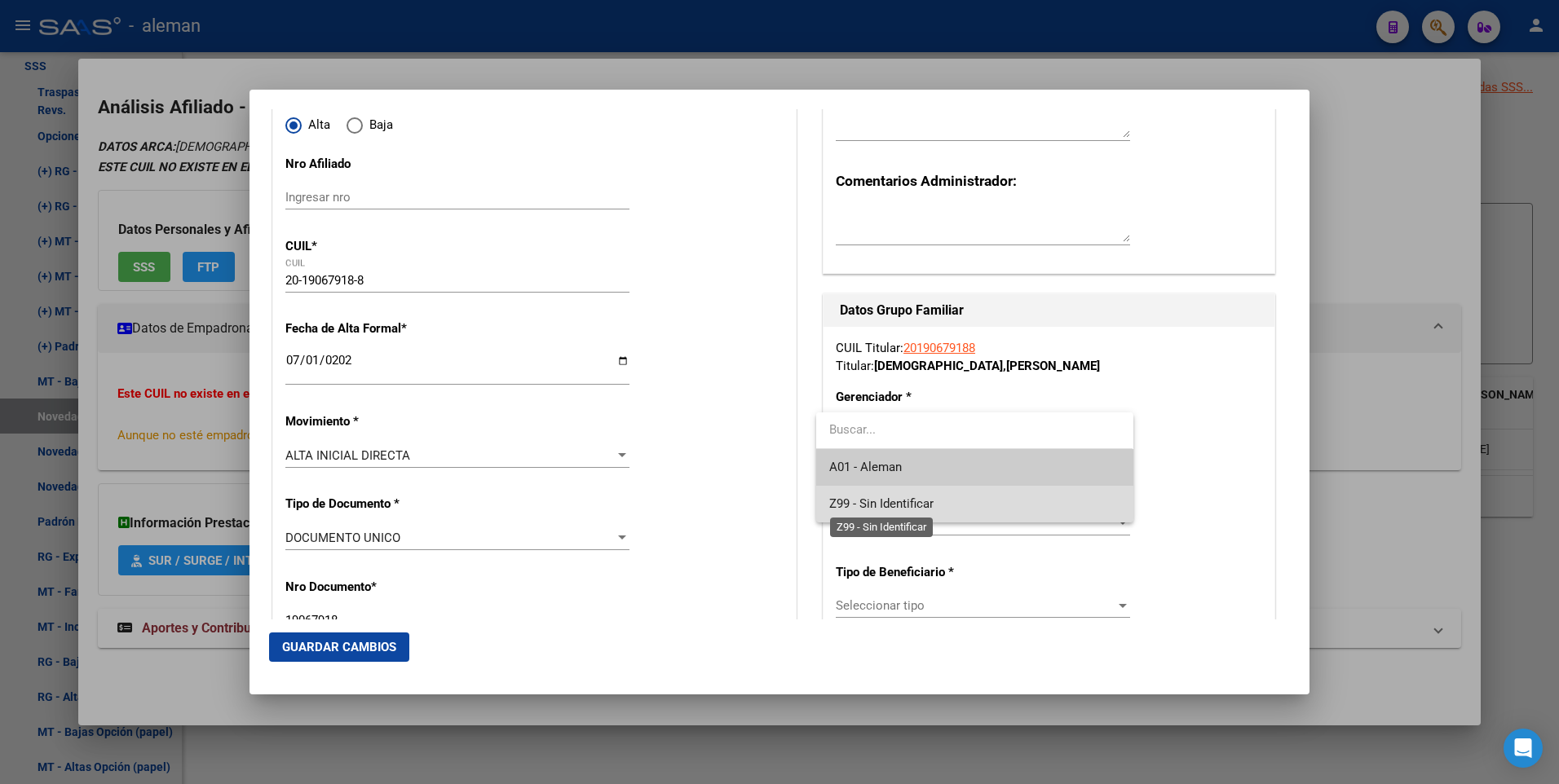
click at [928, 501] on span "Z99 - Sin Identificar" at bounding box center [881, 504] width 104 height 15
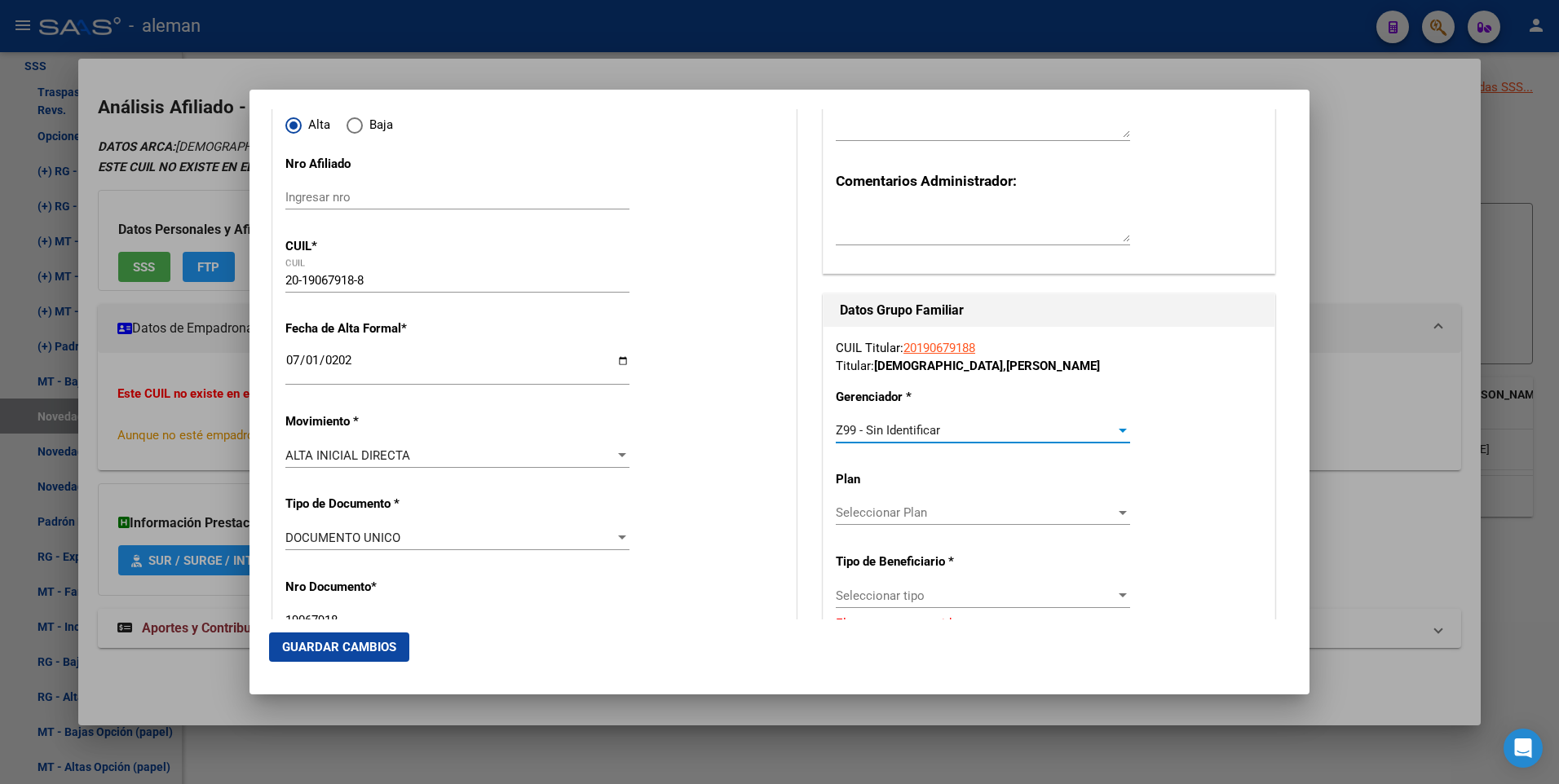
scroll to position [734, 0]
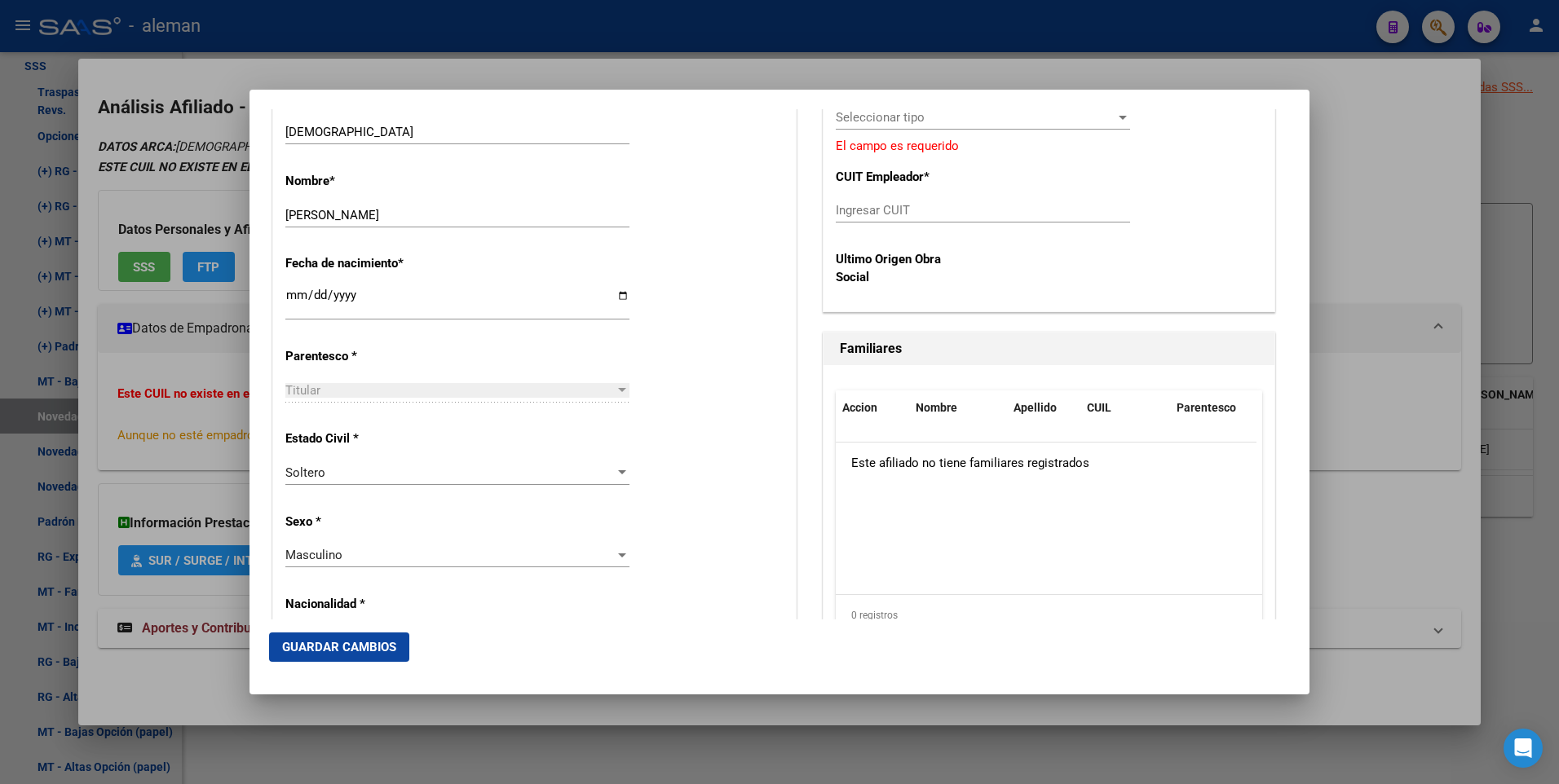
click at [880, 207] on input "Ingresar CUIT" at bounding box center [983, 210] width 294 height 15
drag, startPoint x: 1172, startPoint y: 126, endPoint x: 1153, endPoint y: 136, distance: 21.5
click at [1153, 136] on div "CUIL Titular: 20190679188 Titular: PASTOR , [PERSON_NAME] * Z99 - Sin Identific…" at bounding box center [1049, 33] width 451 height 555
click at [937, 204] on input "Ingresar CUIT" at bounding box center [983, 210] width 294 height 15
paste input "30-51974686-3"
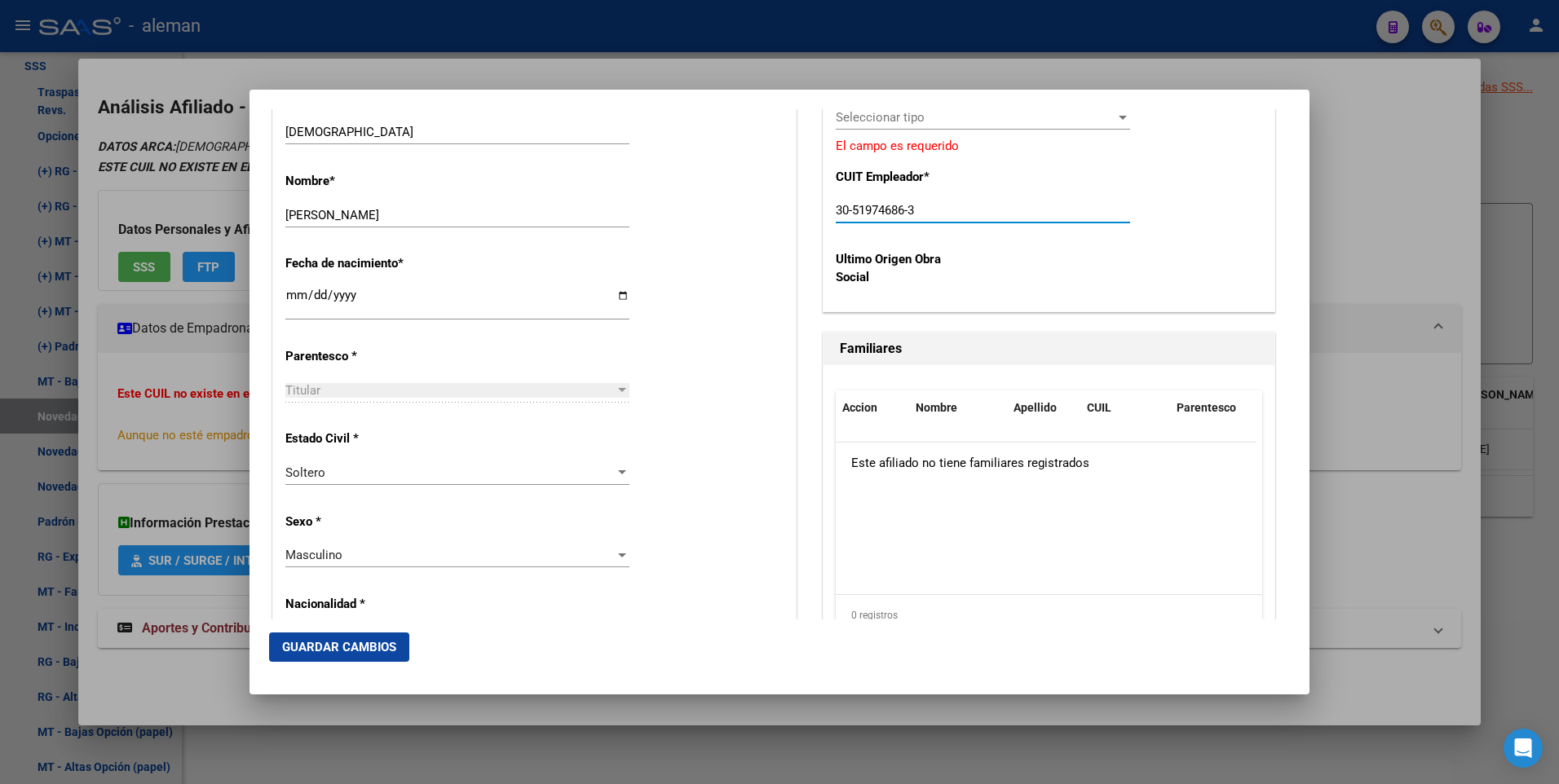
type input "30-51974686-3"
click at [741, 368] on div "Alta Baja Nro Afiliado Ingresar nro CUIL * 20-19067918-8 CUIL ARCA Padrón Fecha…" at bounding box center [534, 697] width 523 height 2327
click at [380, 643] on span "Guardar Cambios" at bounding box center [339, 647] width 114 height 15
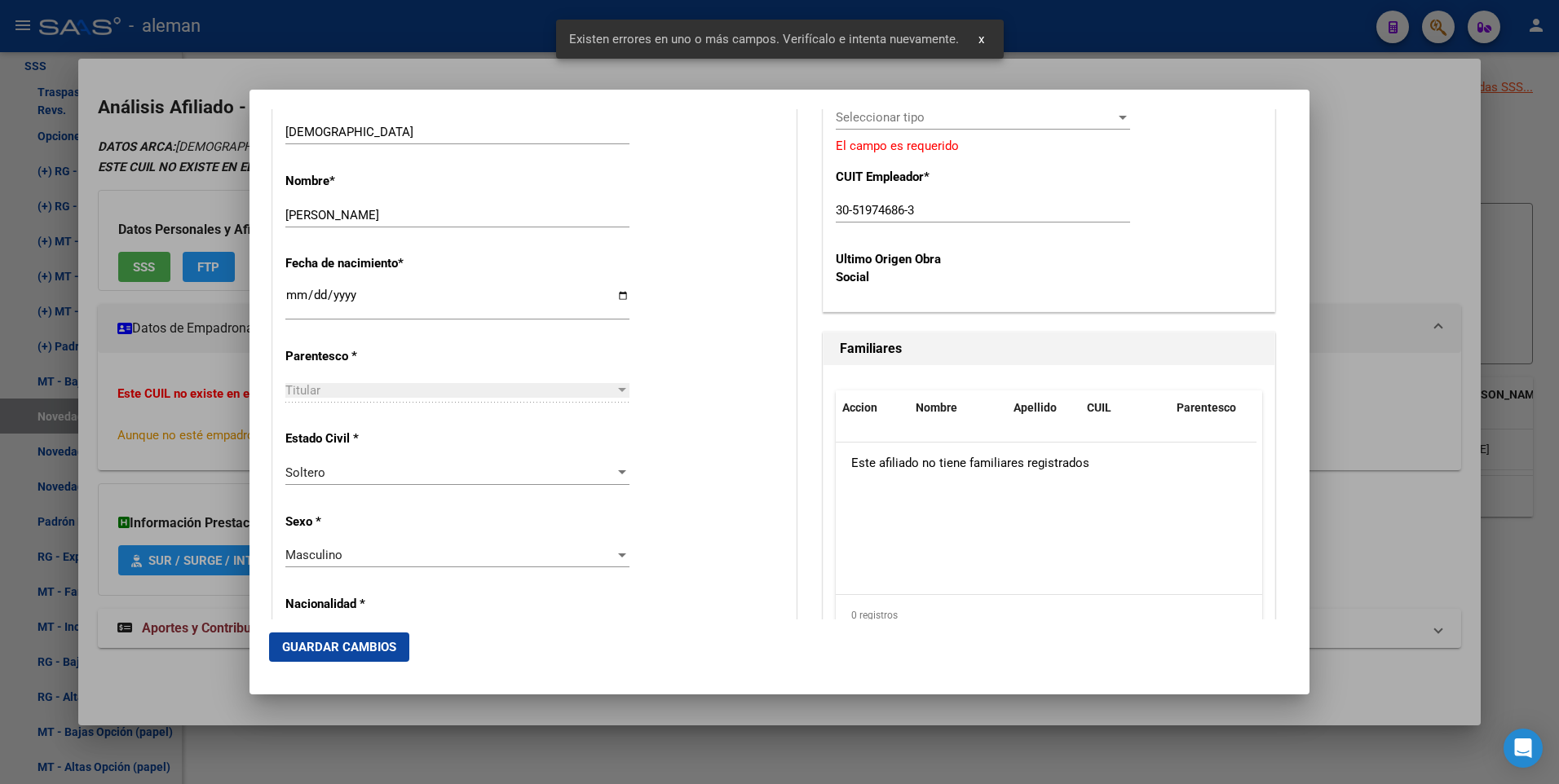
click at [761, 371] on div "Alta Baja Nro Afiliado Ingresar nro CUIL * 20-19067918-8 CUIL ARCA Padrón Fecha…" at bounding box center [534, 697] width 523 height 2327
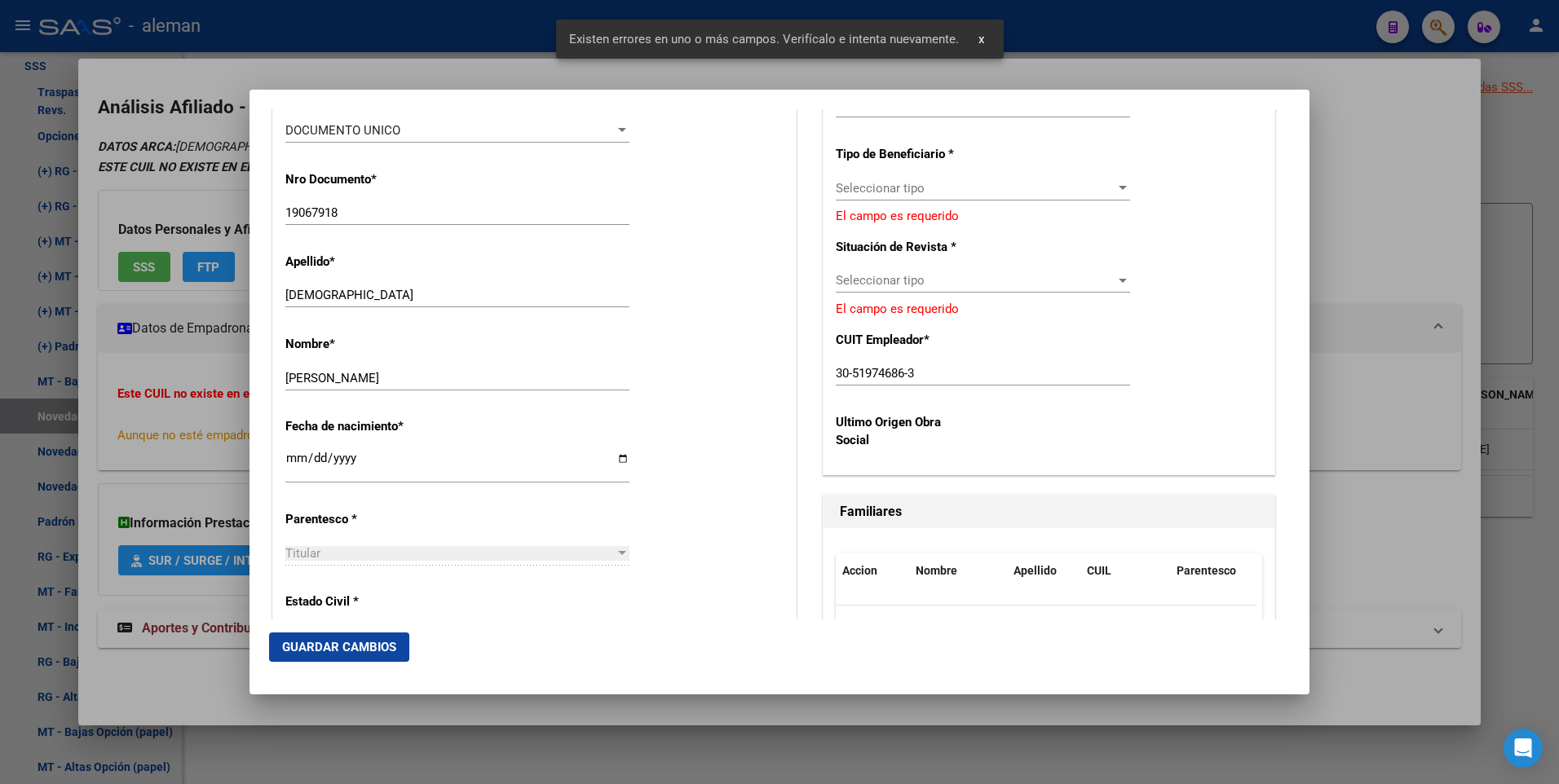
click at [973, 265] on div "CUIL Titular: 20190679188 Titular: PASTOR , [PERSON_NAME] * Z99 - Sin Identific…" at bounding box center [1049, 196] width 451 height 555
click at [973, 278] on span "Seleccionar tipo" at bounding box center [975, 280] width 280 height 15
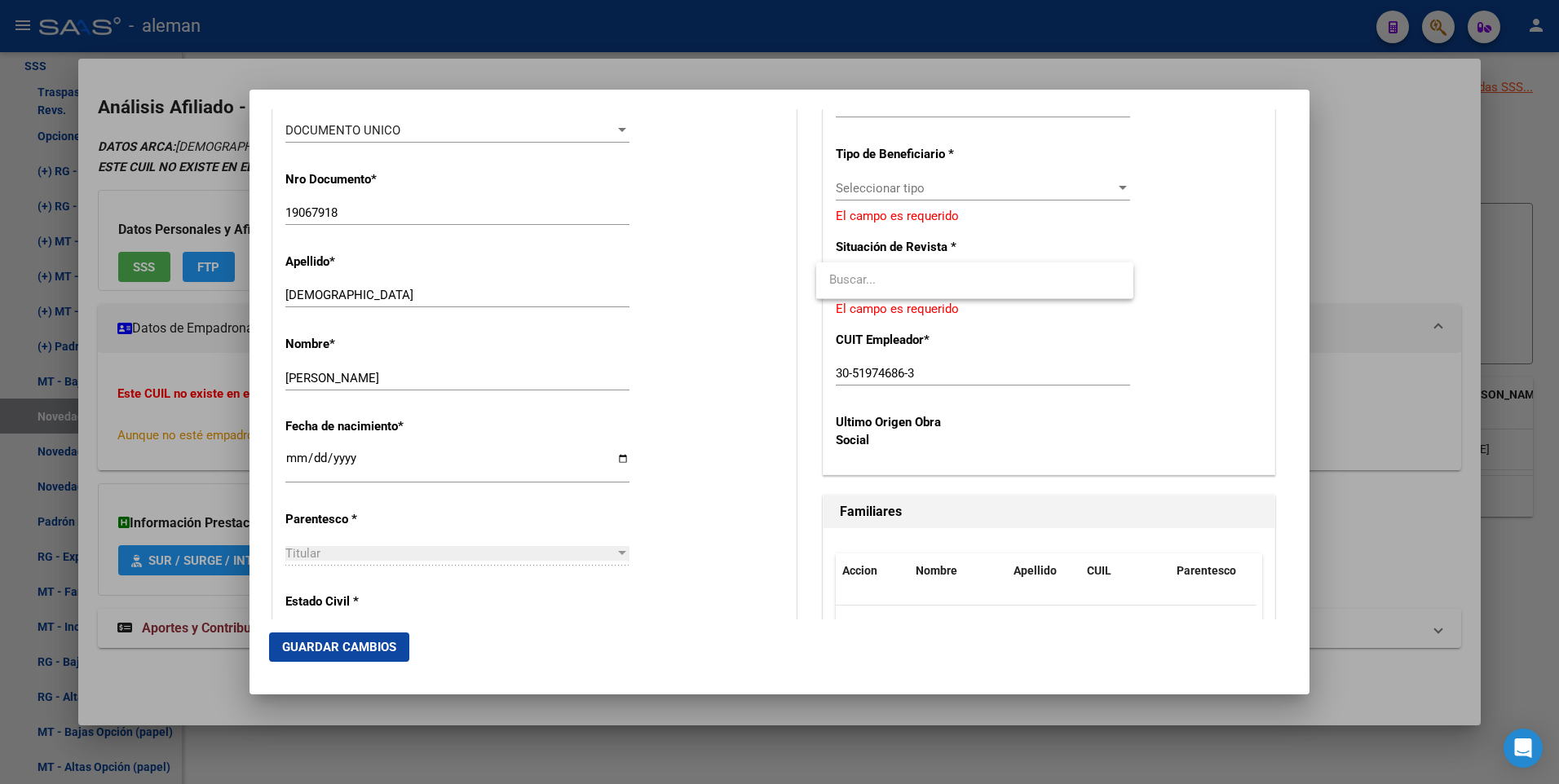
click at [1164, 265] on div at bounding box center [780, 392] width 1559 height 784
click at [1119, 279] on div at bounding box center [1123, 280] width 8 height 4
click at [1125, 215] on div at bounding box center [780, 392] width 1559 height 784
click at [1119, 187] on div at bounding box center [1123, 187] width 8 height 4
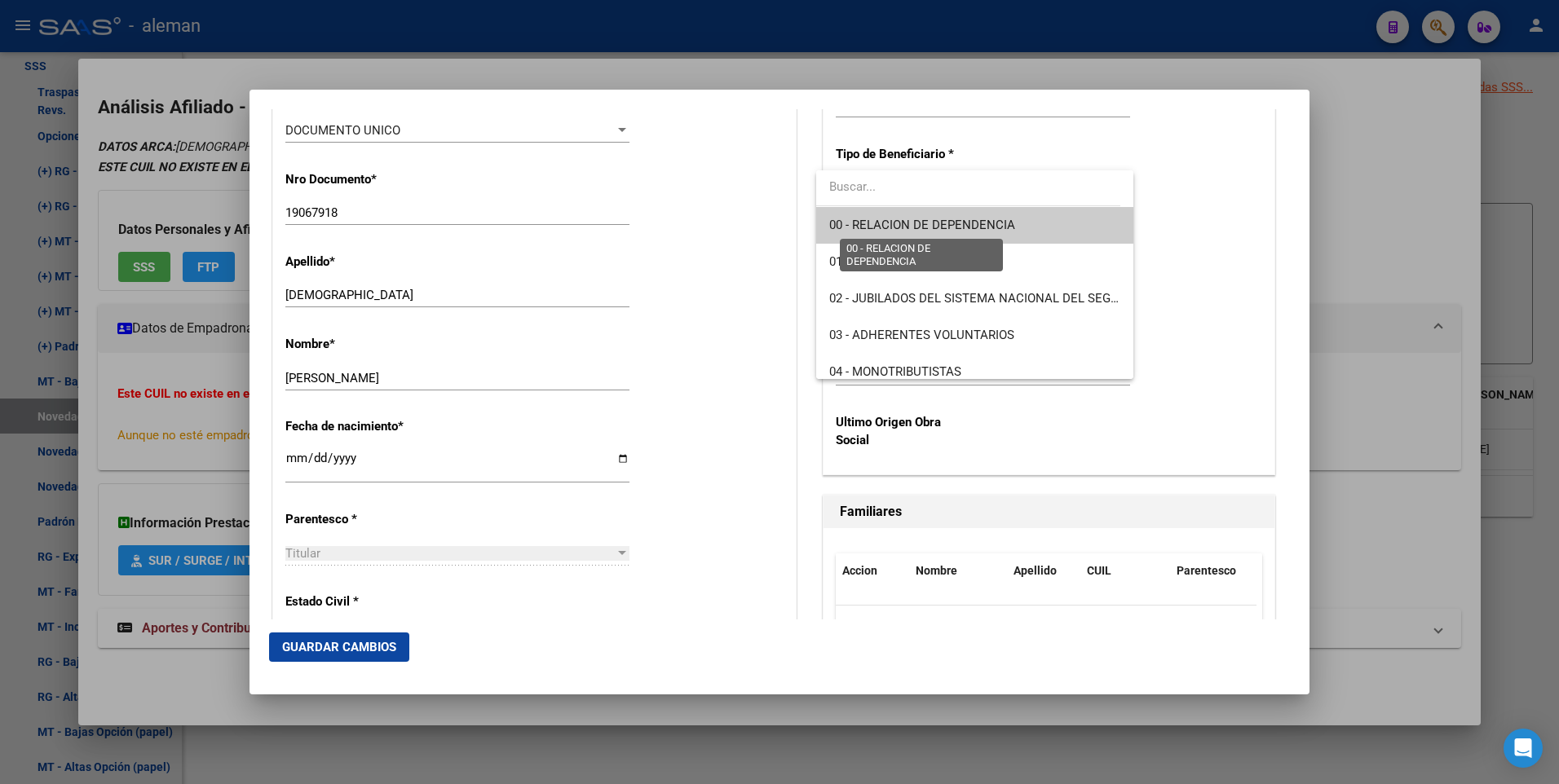
click at [1000, 227] on span "00 - RELACION DE DEPENDENCIA" at bounding box center [923, 225] width 186 height 15
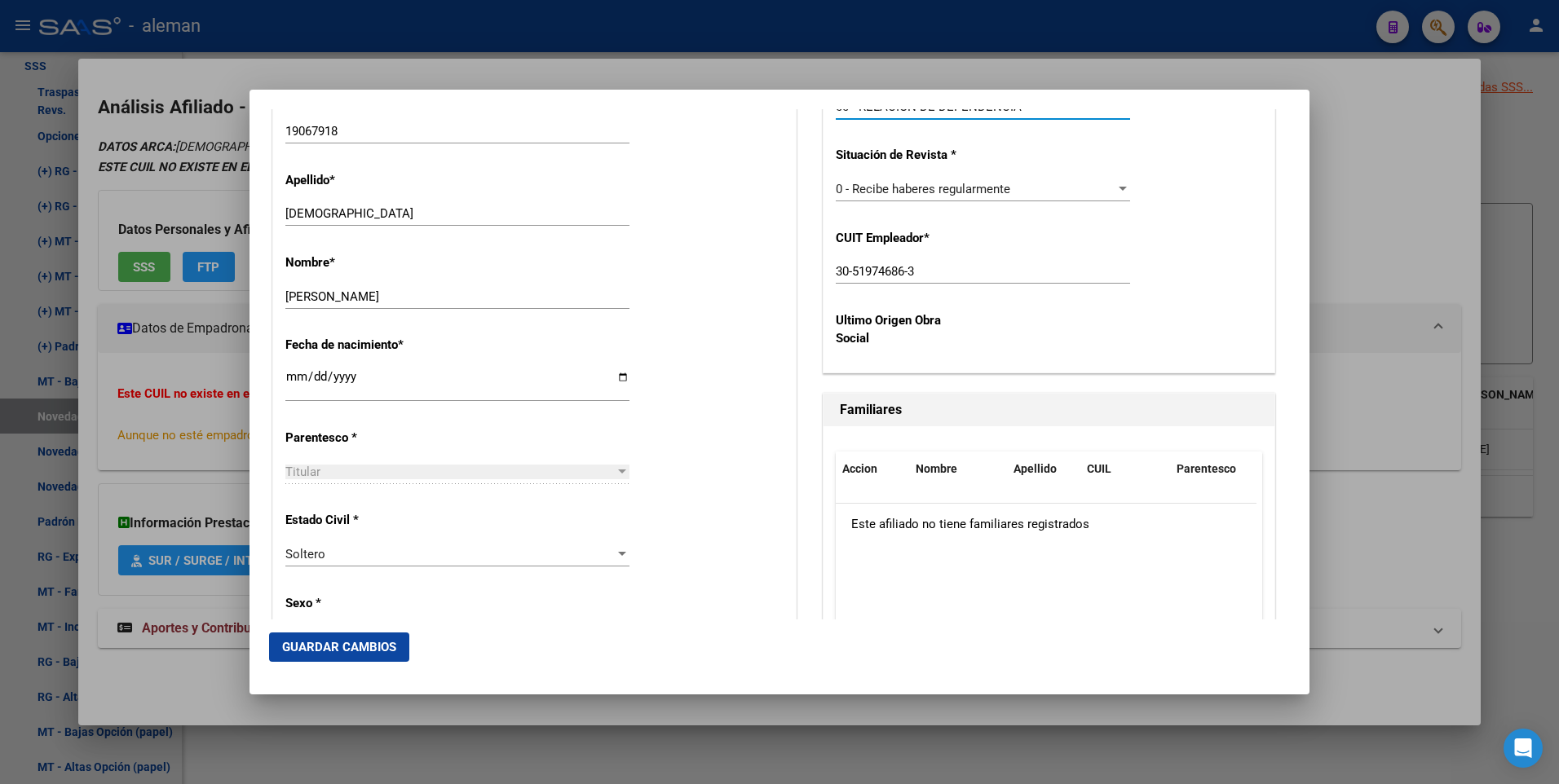
scroll to position [1304, 0]
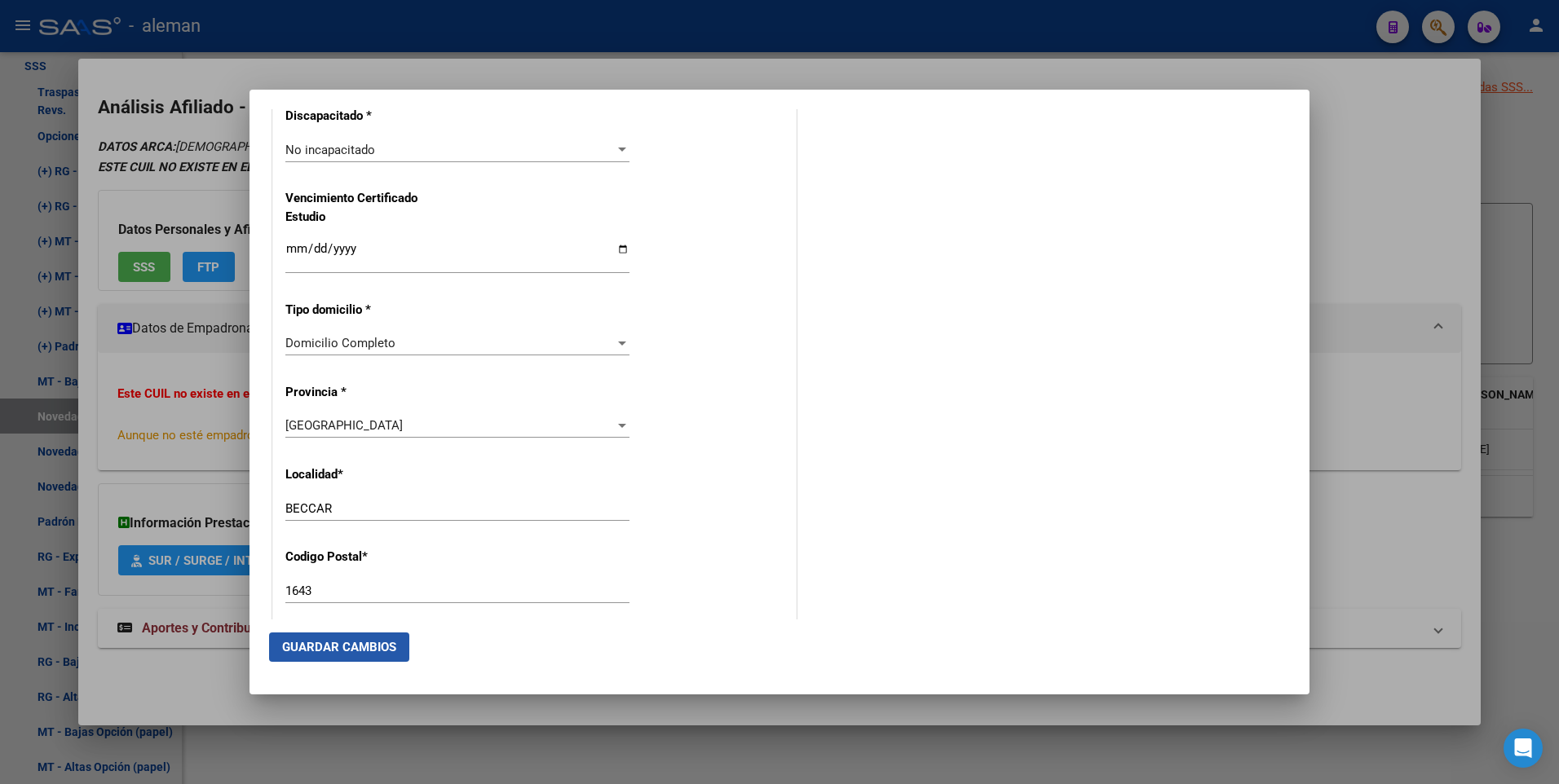
click at [355, 643] on span "Guardar Cambios" at bounding box center [339, 647] width 114 height 15
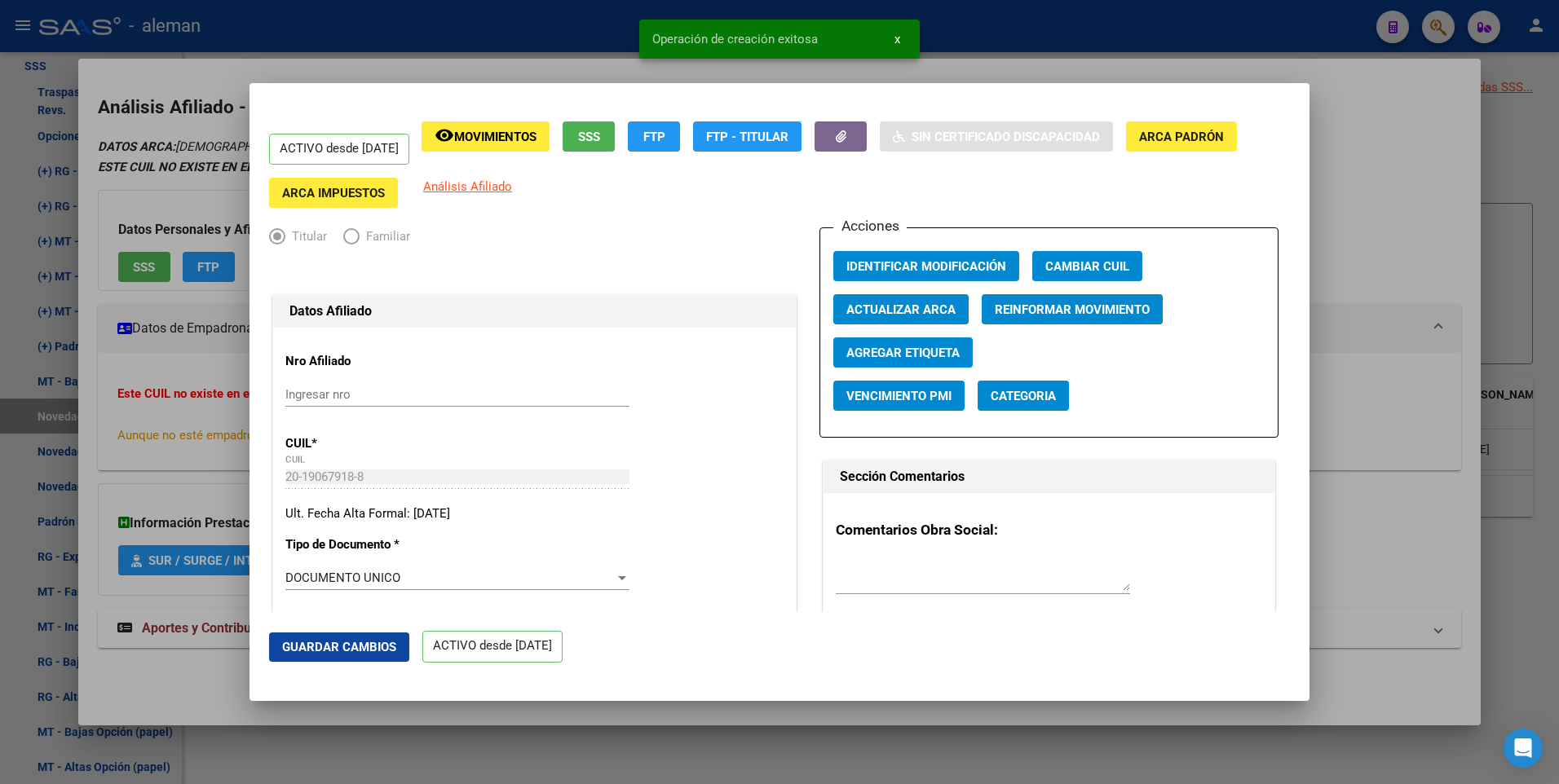
click at [1389, 168] on div at bounding box center [780, 392] width 1559 height 784
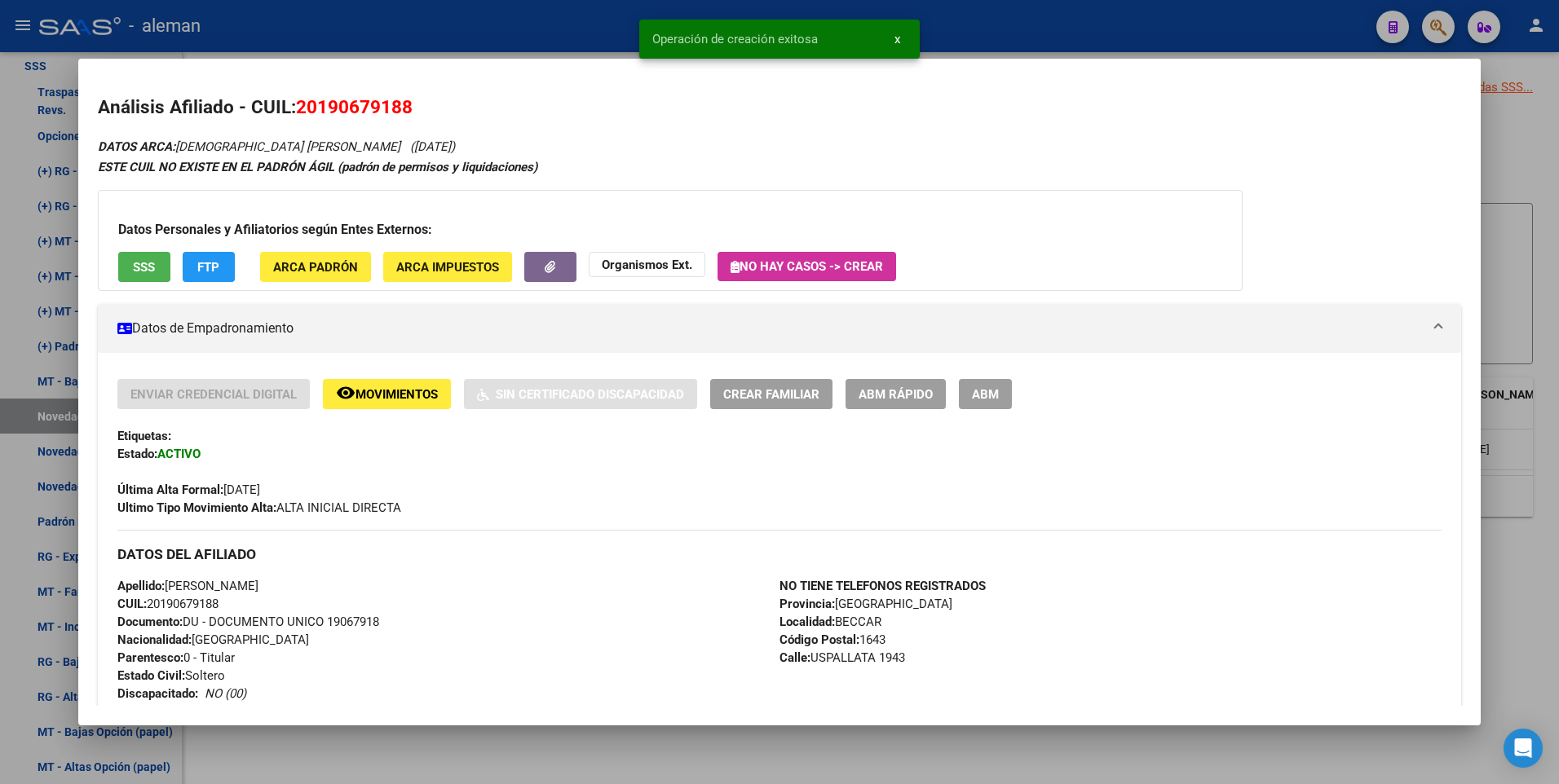
click at [1305, 134] on div "Análisis Afiliado - CUIL: 20190679188 DATOS ARCA: PASTOR [PERSON_NAME] ([DATE])…" at bounding box center [780, 711] width 1364 height 1235
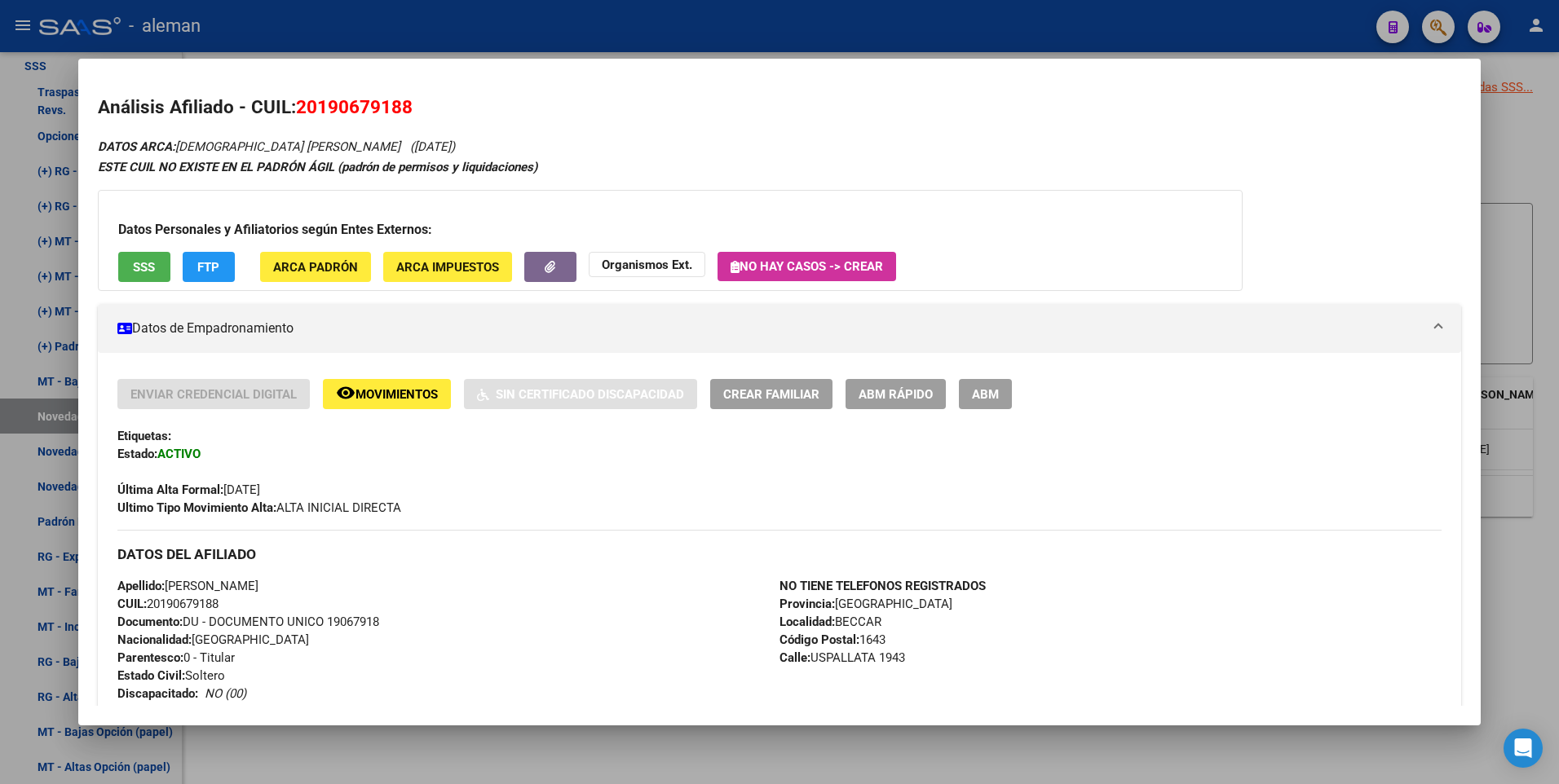
click at [1515, 142] on div at bounding box center [780, 392] width 1559 height 784
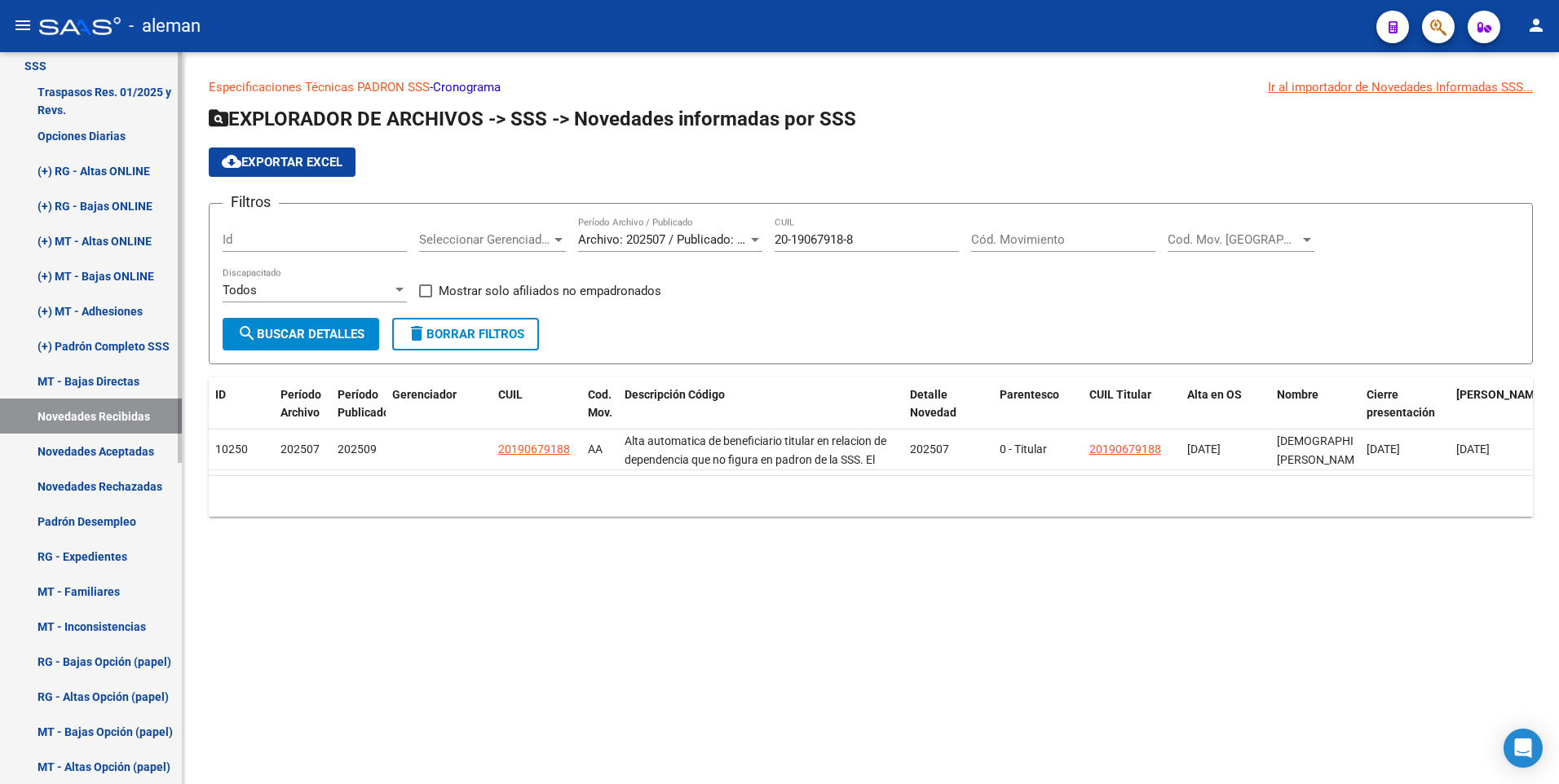
click at [118, 410] on link "Novedades Recibidas" at bounding box center [90, 416] width 182 height 35
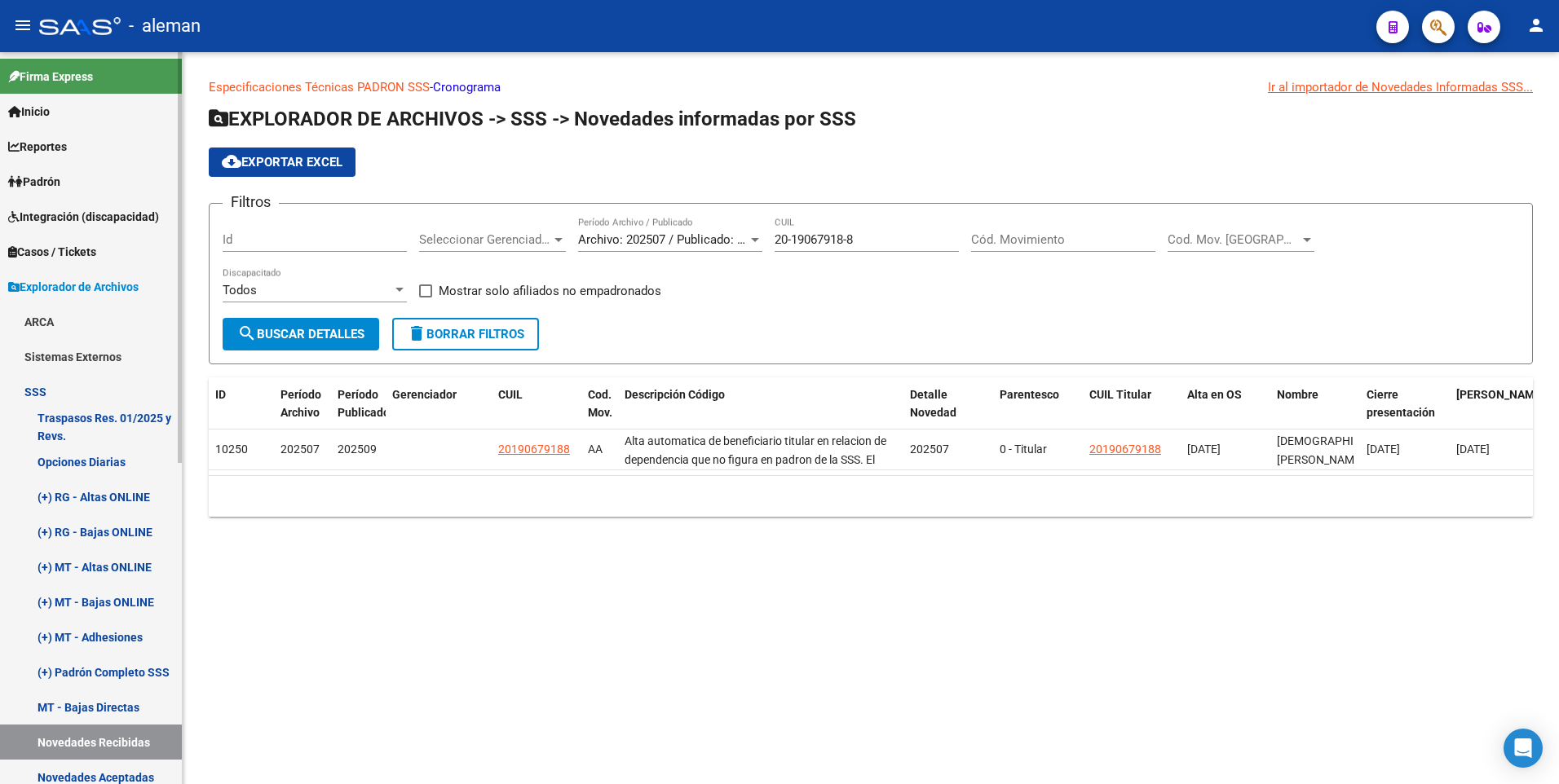
click at [78, 177] on link "Padrón" at bounding box center [90, 181] width 182 height 35
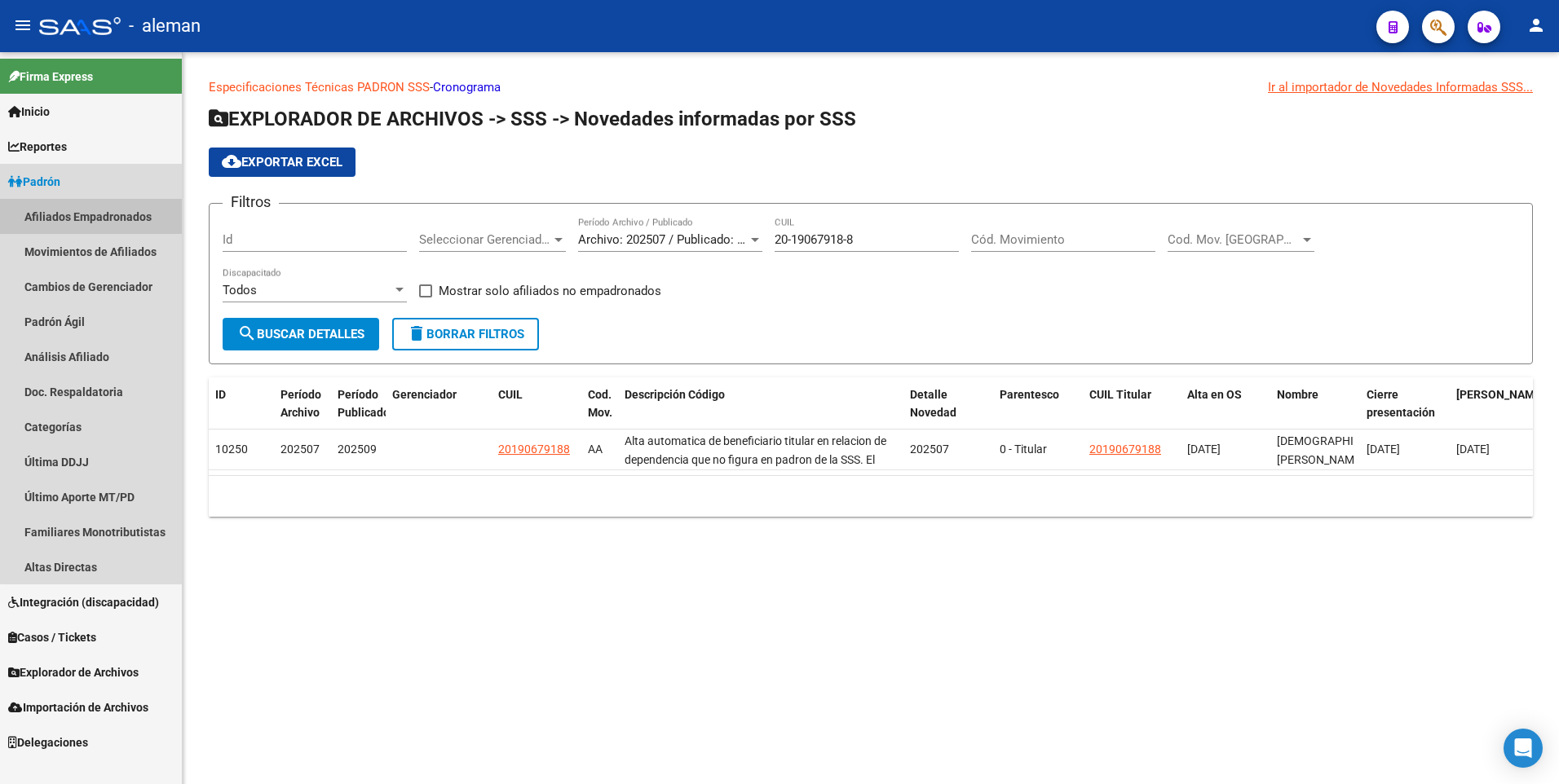
click at [97, 213] on link "Afiliados Empadronados" at bounding box center [90, 216] width 182 height 35
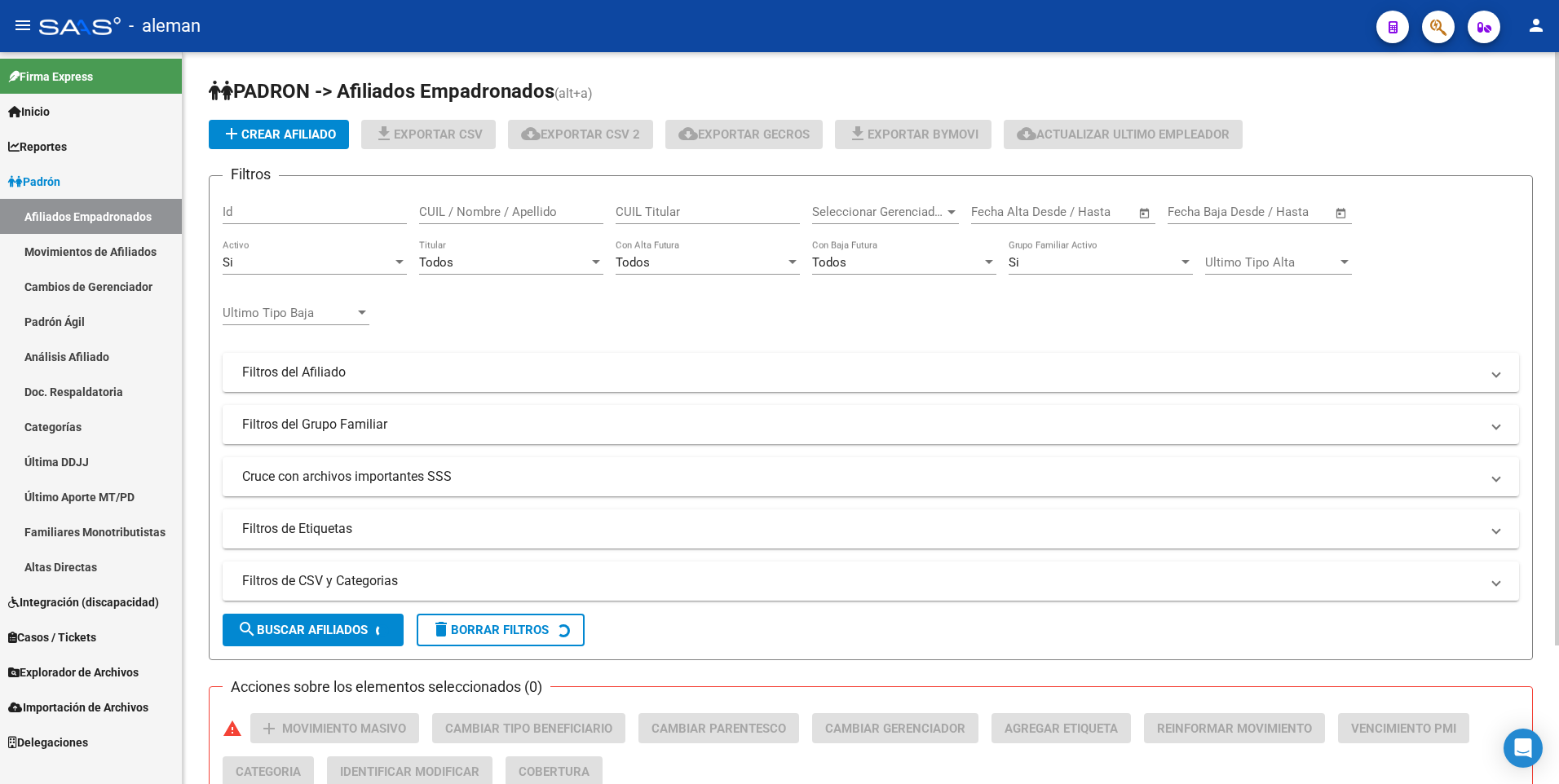
click at [516, 207] on input "CUIL / Nombre / Apellido" at bounding box center [511, 212] width 184 height 15
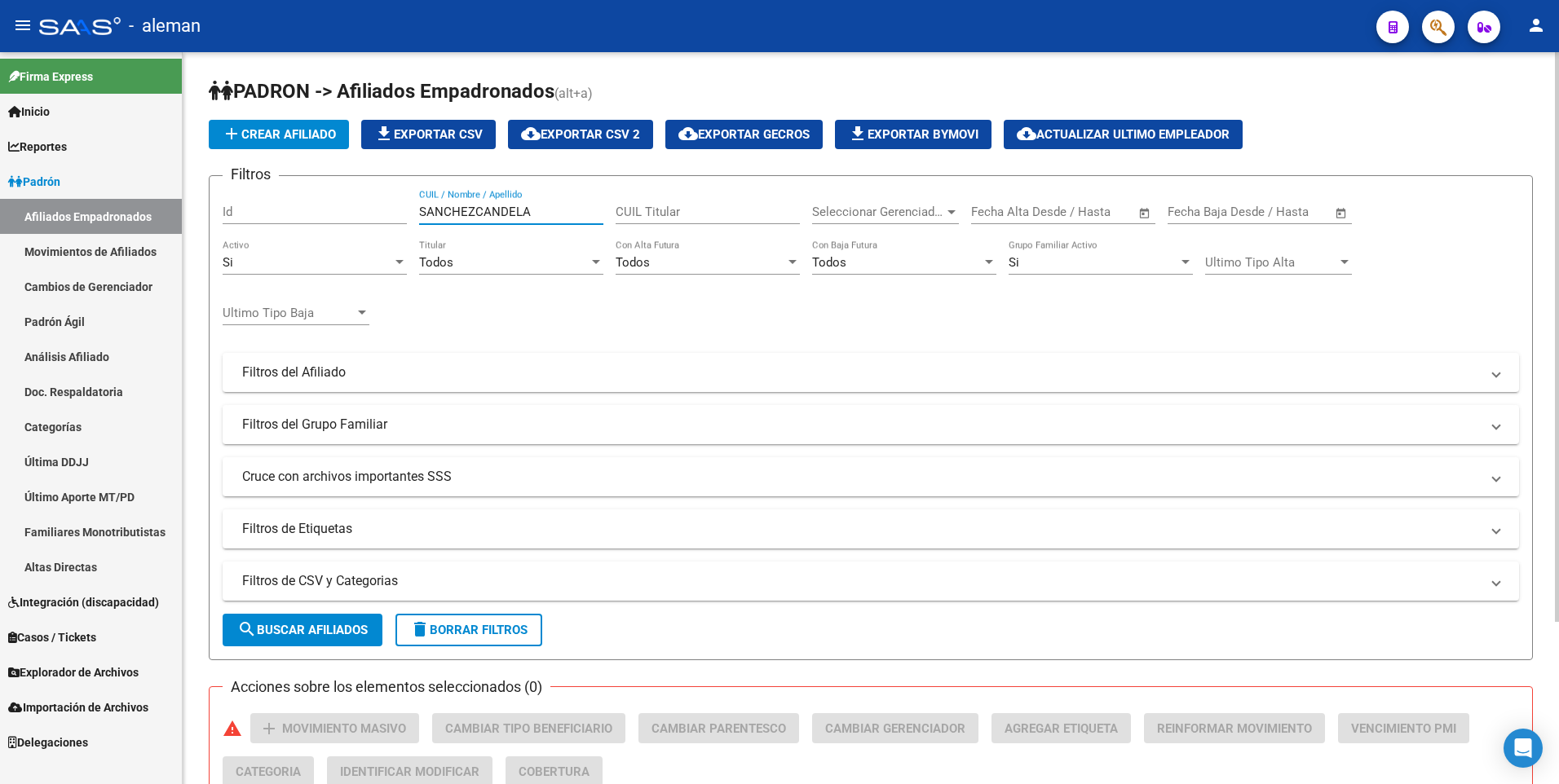
click at [478, 209] on input "SANCHEZCANDELA" at bounding box center [511, 212] width 184 height 15
type input "[PERSON_NAME]"
drag, startPoint x: 557, startPoint y: 210, endPoint x: 412, endPoint y: 209, distance: 145.0
click at [412, 209] on div "Filtros Id [PERSON_NAME] CUIL / Nombre / Apellido CUIL Titular Seleccionar Gere…" at bounding box center [871, 368] width 1297 height 359
click at [669, 210] on input "CUIL Titular" at bounding box center [708, 212] width 184 height 15
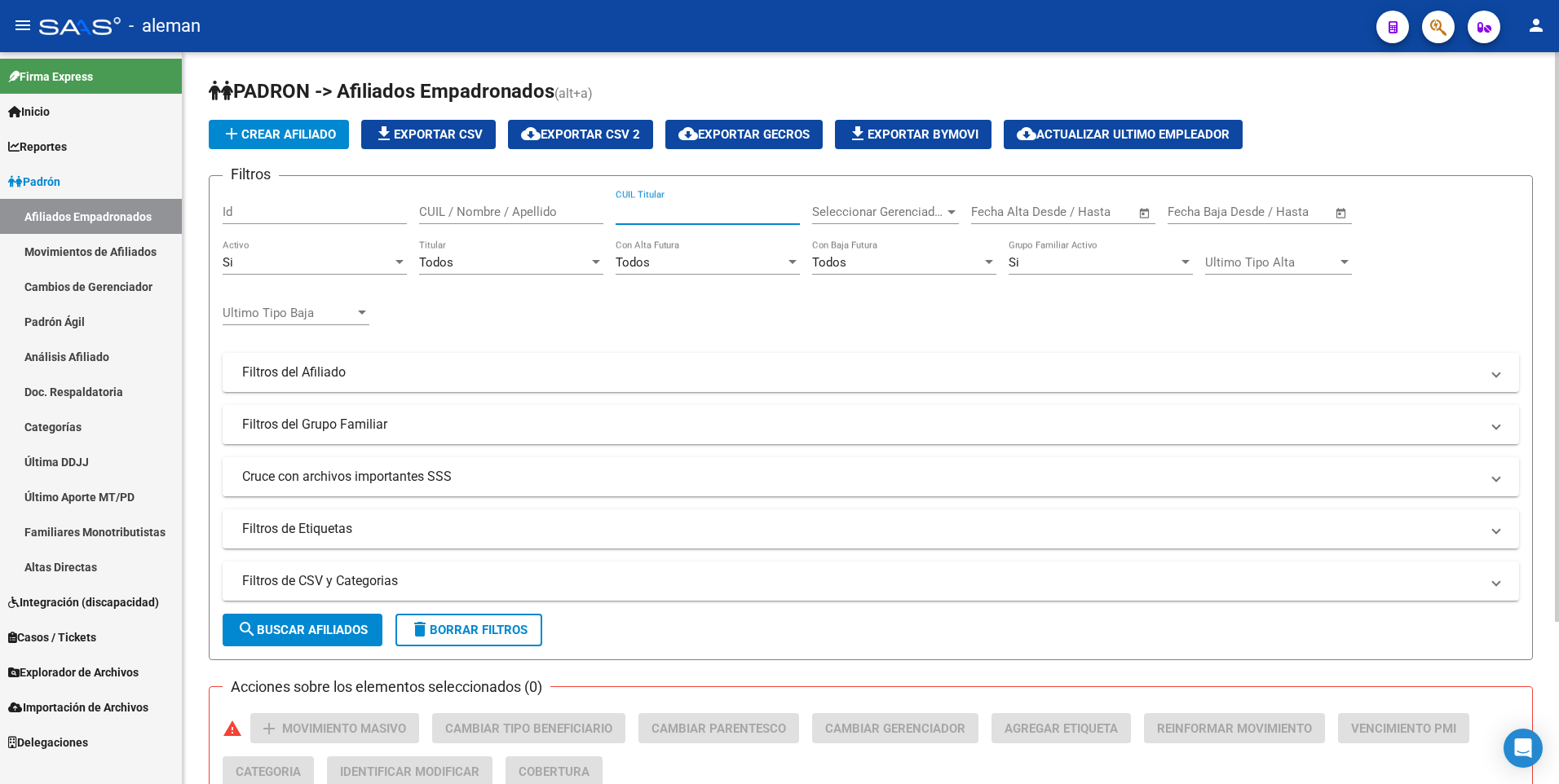
paste input "27443922690"
type input "27443922690"
click at [400, 258] on div at bounding box center [400, 262] width 15 height 13
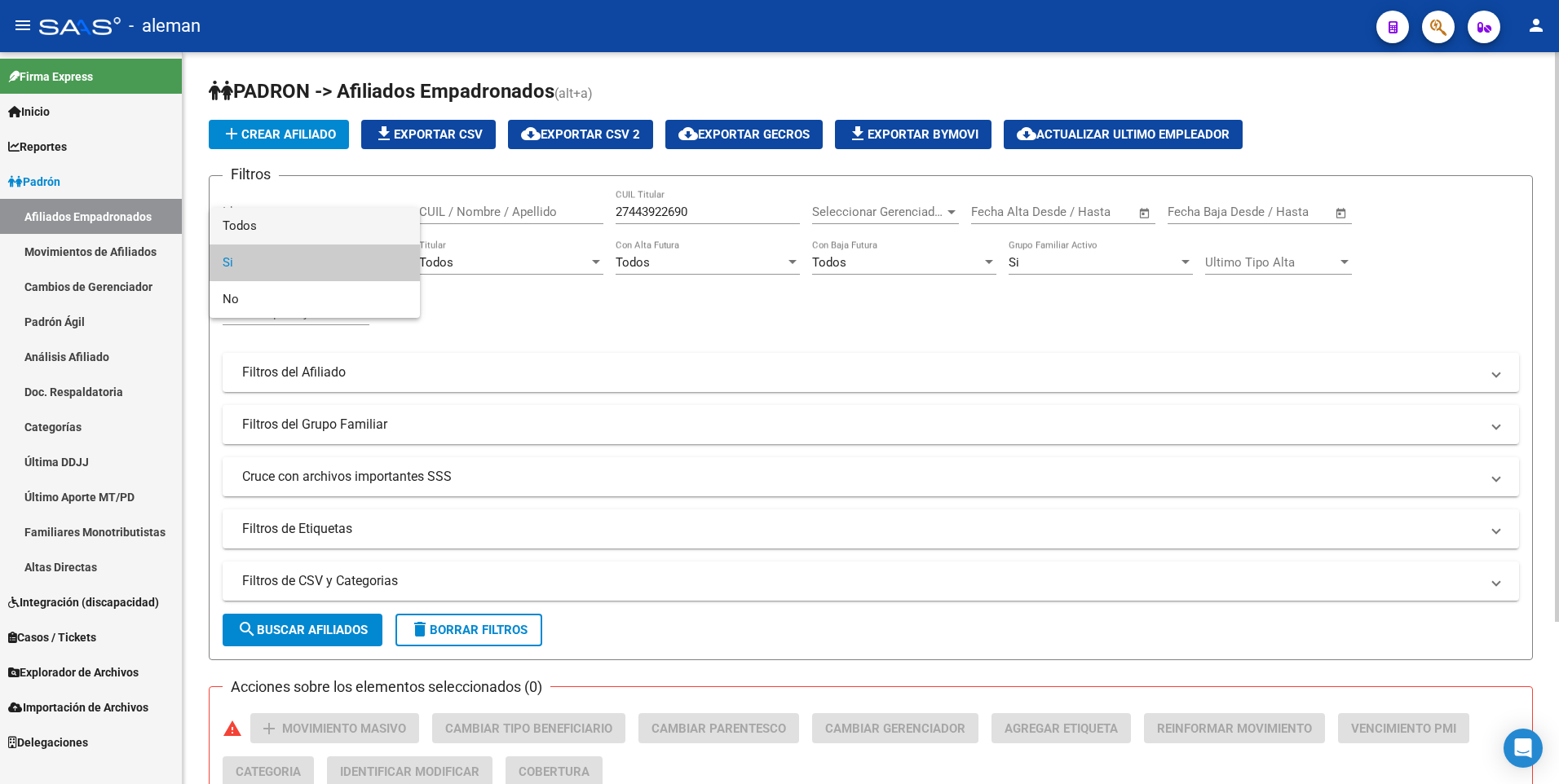
click at [367, 225] on span "Todos" at bounding box center [315, 226] width 184 height 37
click at [714, 201] on div "27443922690 CUIL Titular" at bounding box center [708, 206] width 184 height 35
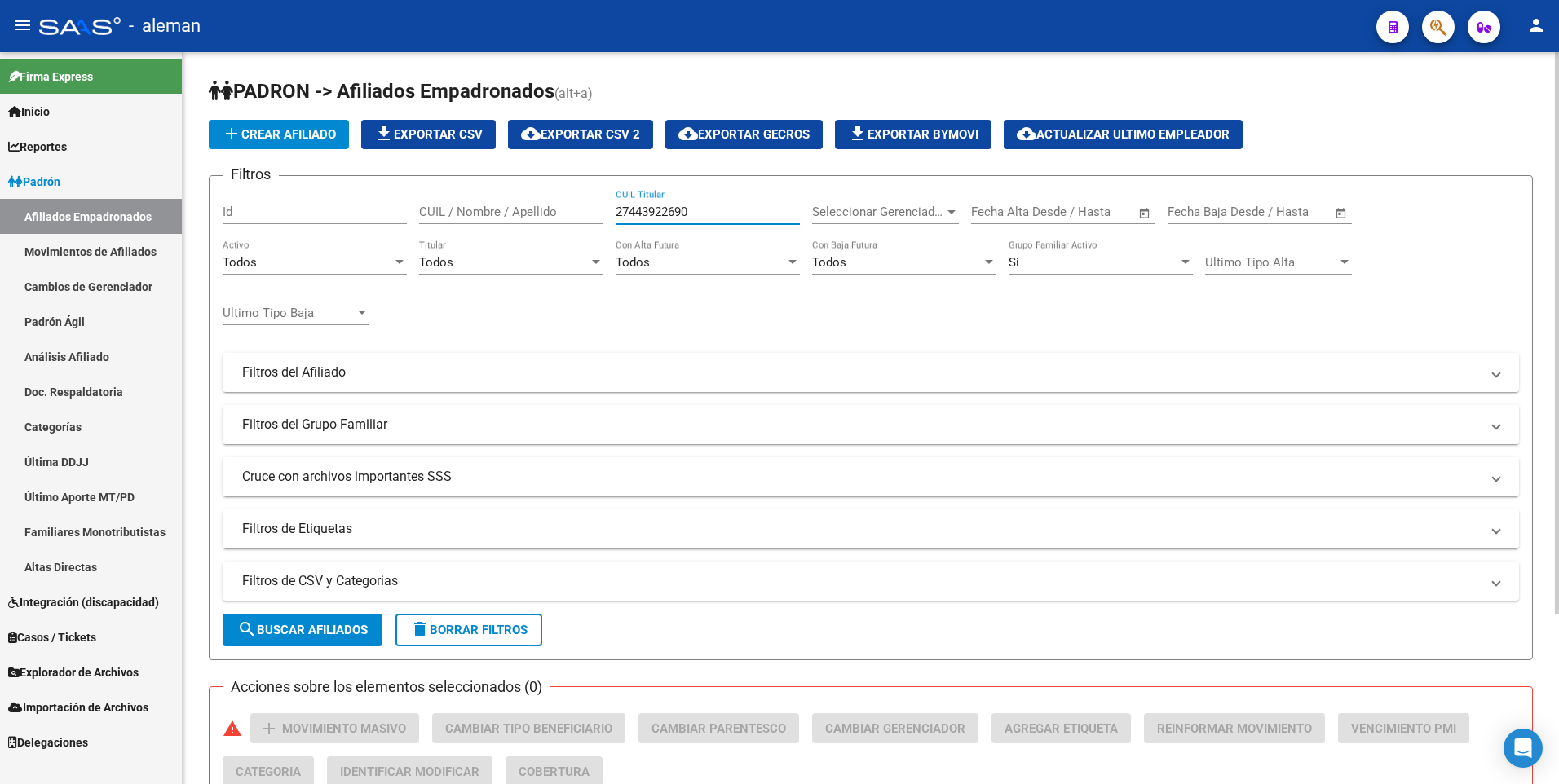
scroll to position [220, 0]
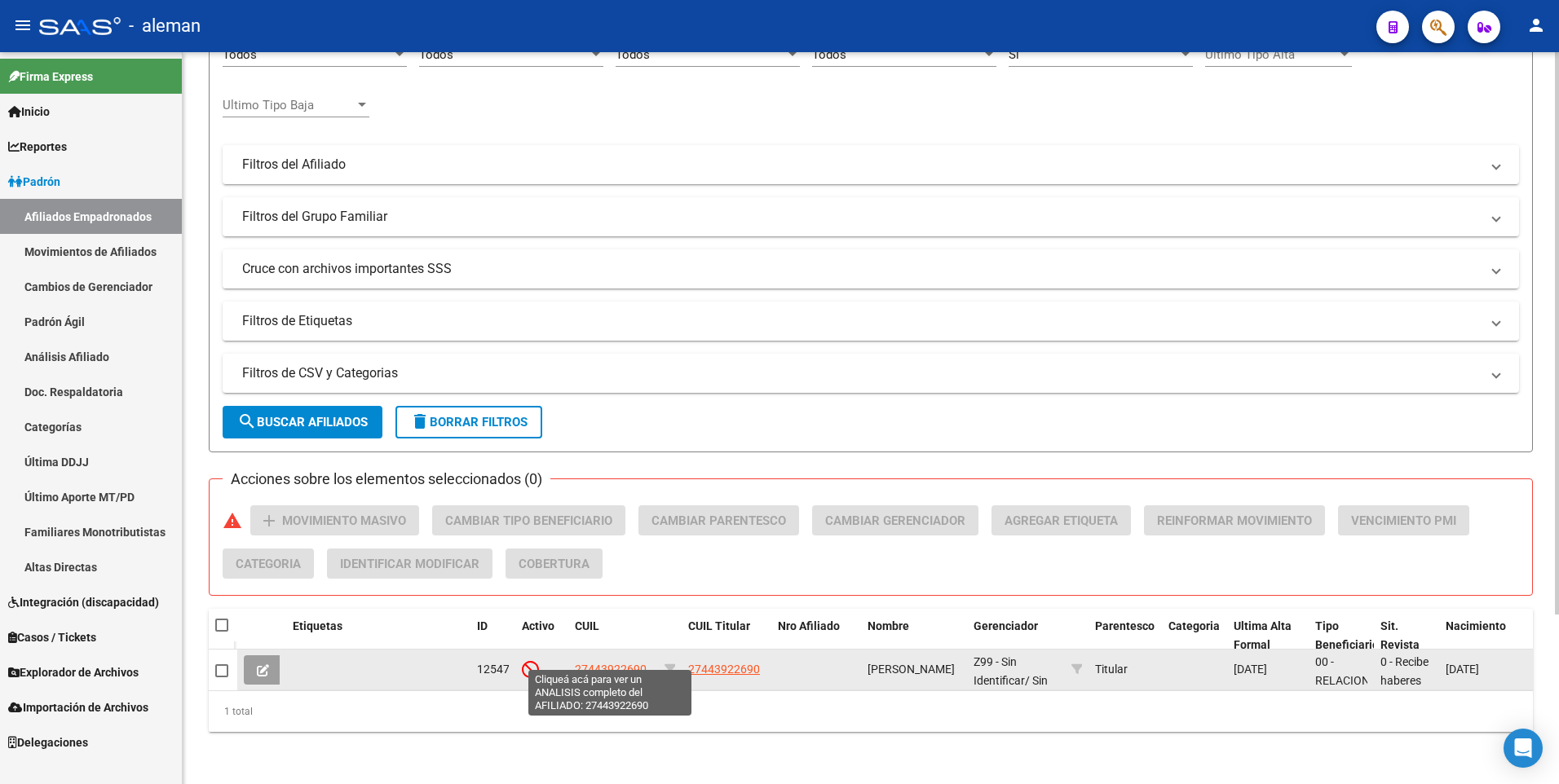
click at [604, 662] on span "27443922690" at bounding box center [610, 669] width 72 height 13
type textarea "27443922690"
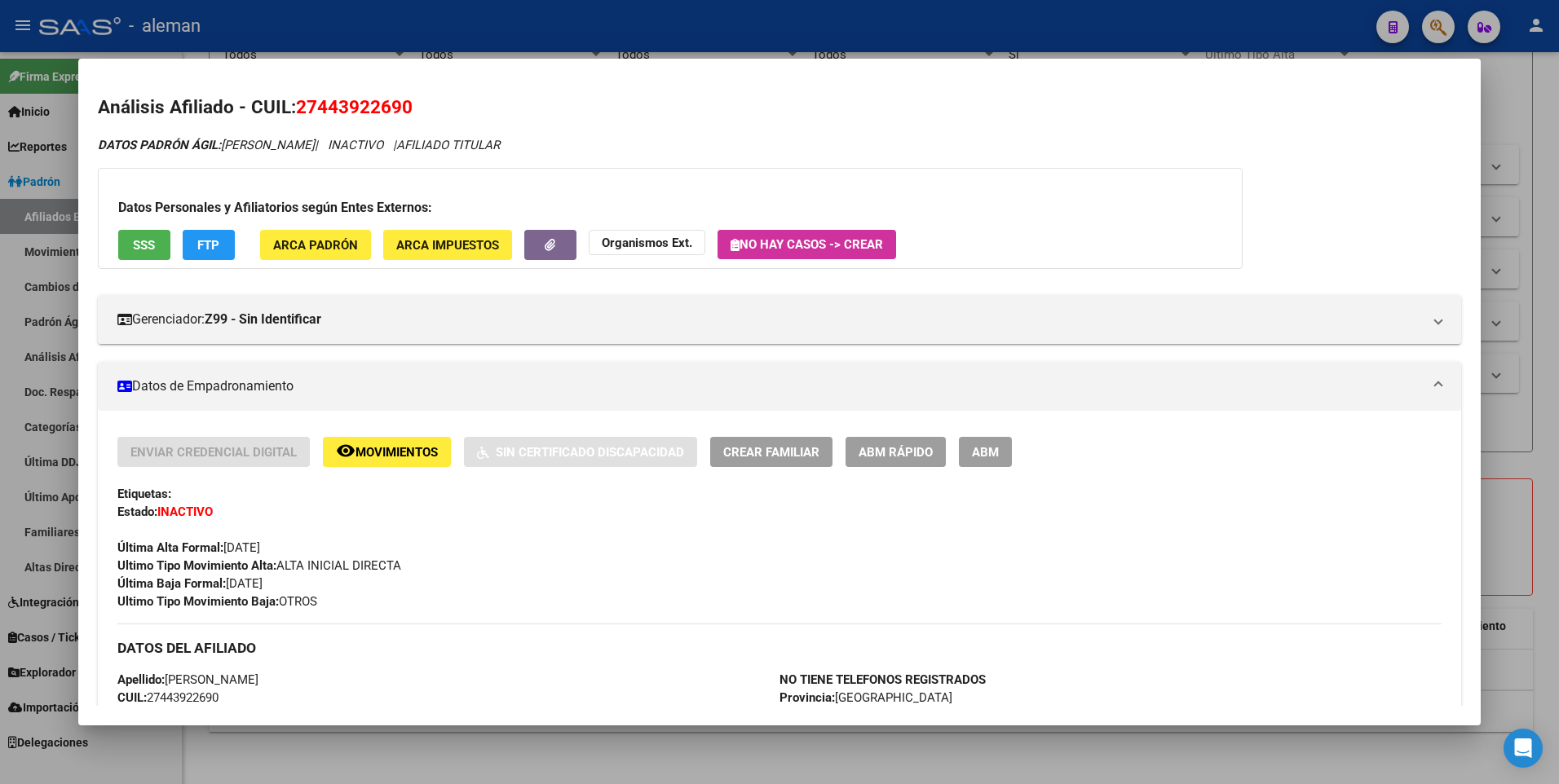
click at [1540, 233] on div at bounding box center [780, 392] width 1559 height 784
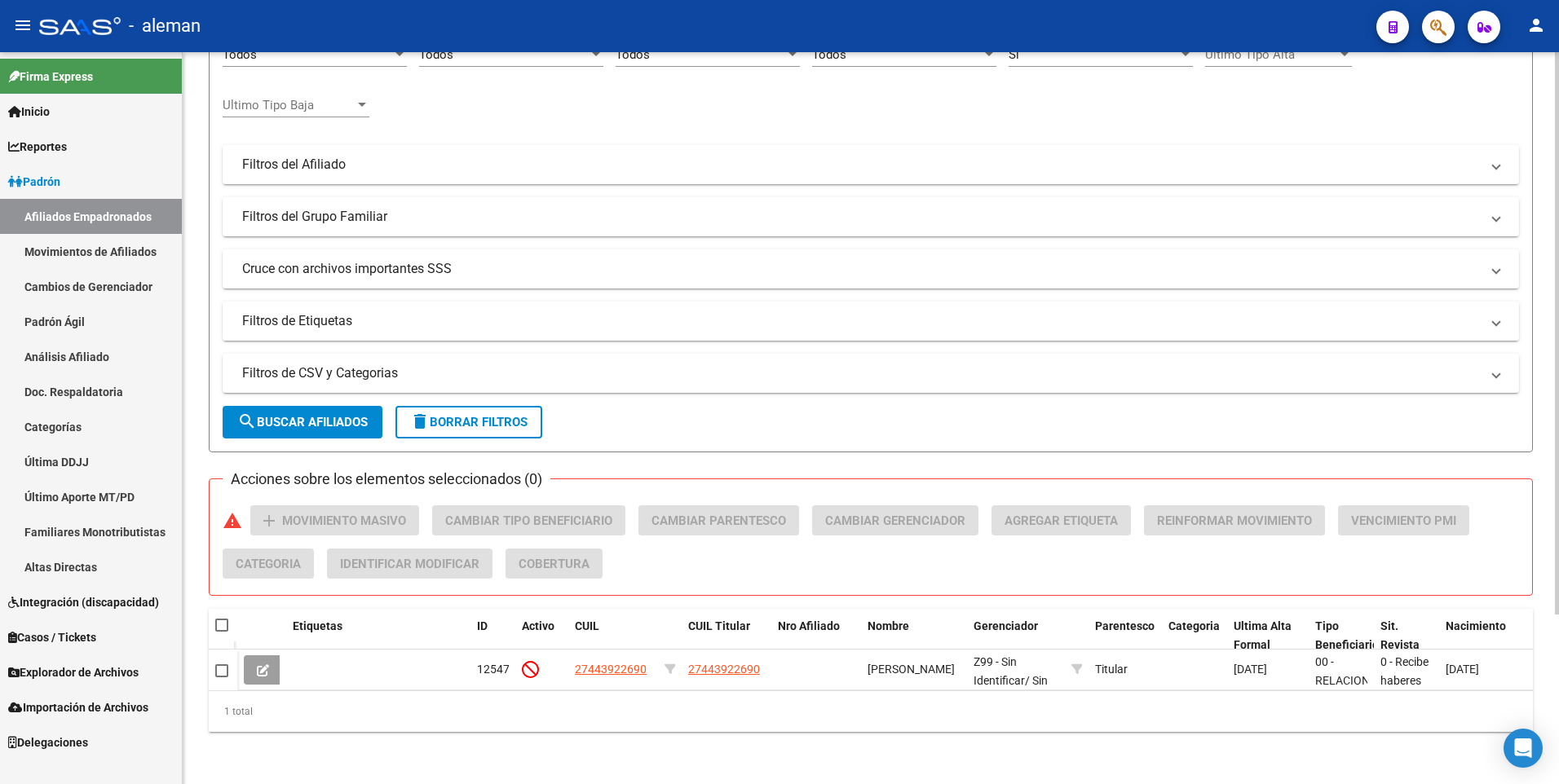
scroll to position [0, 0]
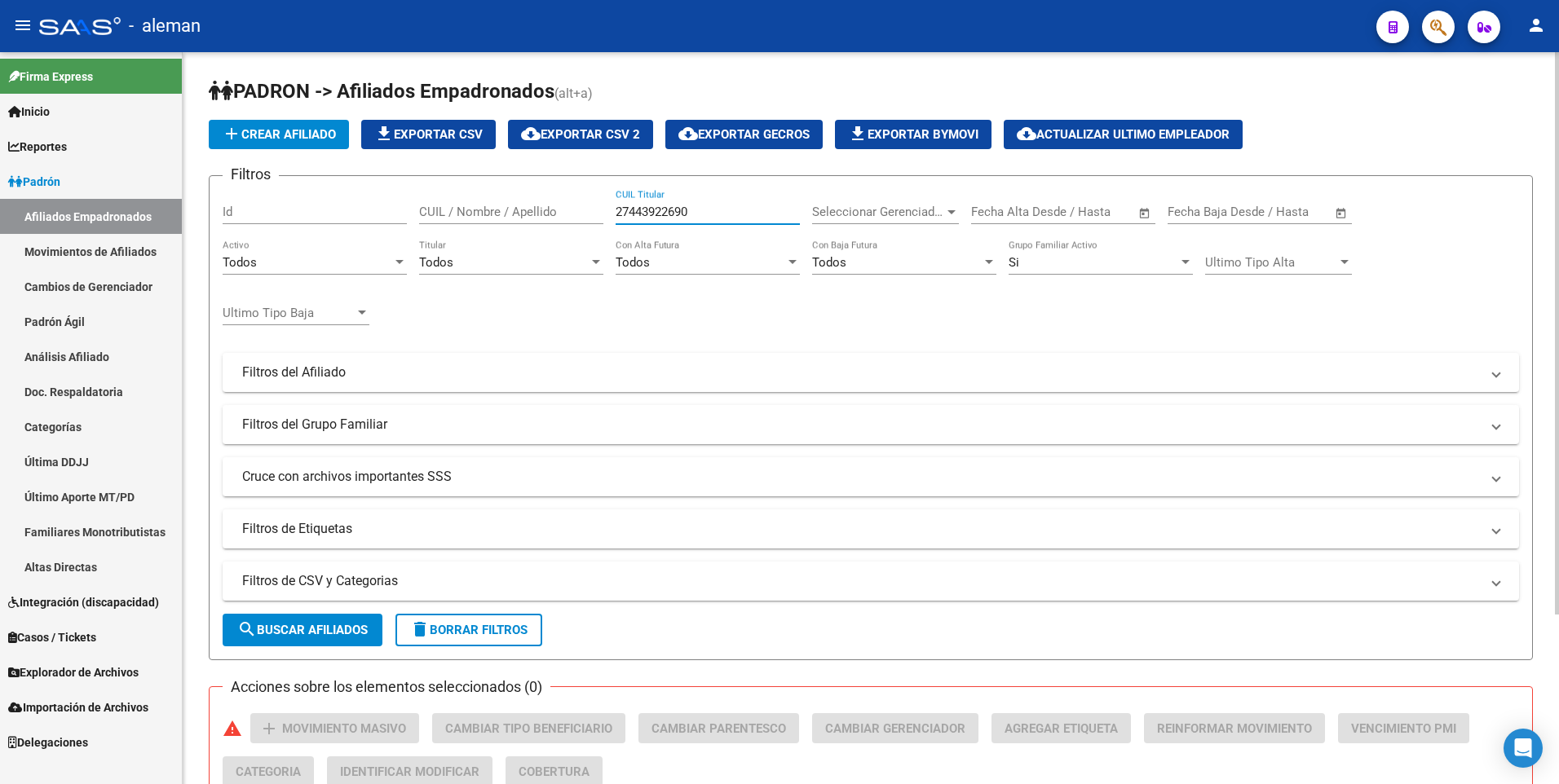
drag, startPoint x: 689, startPoint y: 209, endPoint x: 615, endPoint y: 216, distance: 74.3
click at [615, 216] on div "Filtros Id CUIL / Nombre / Apellido 27443922690 CUIL Titular Seleccionar Gerenc…" at bounding box center [871, 368] width 1297 height 359
paste input "10033246"
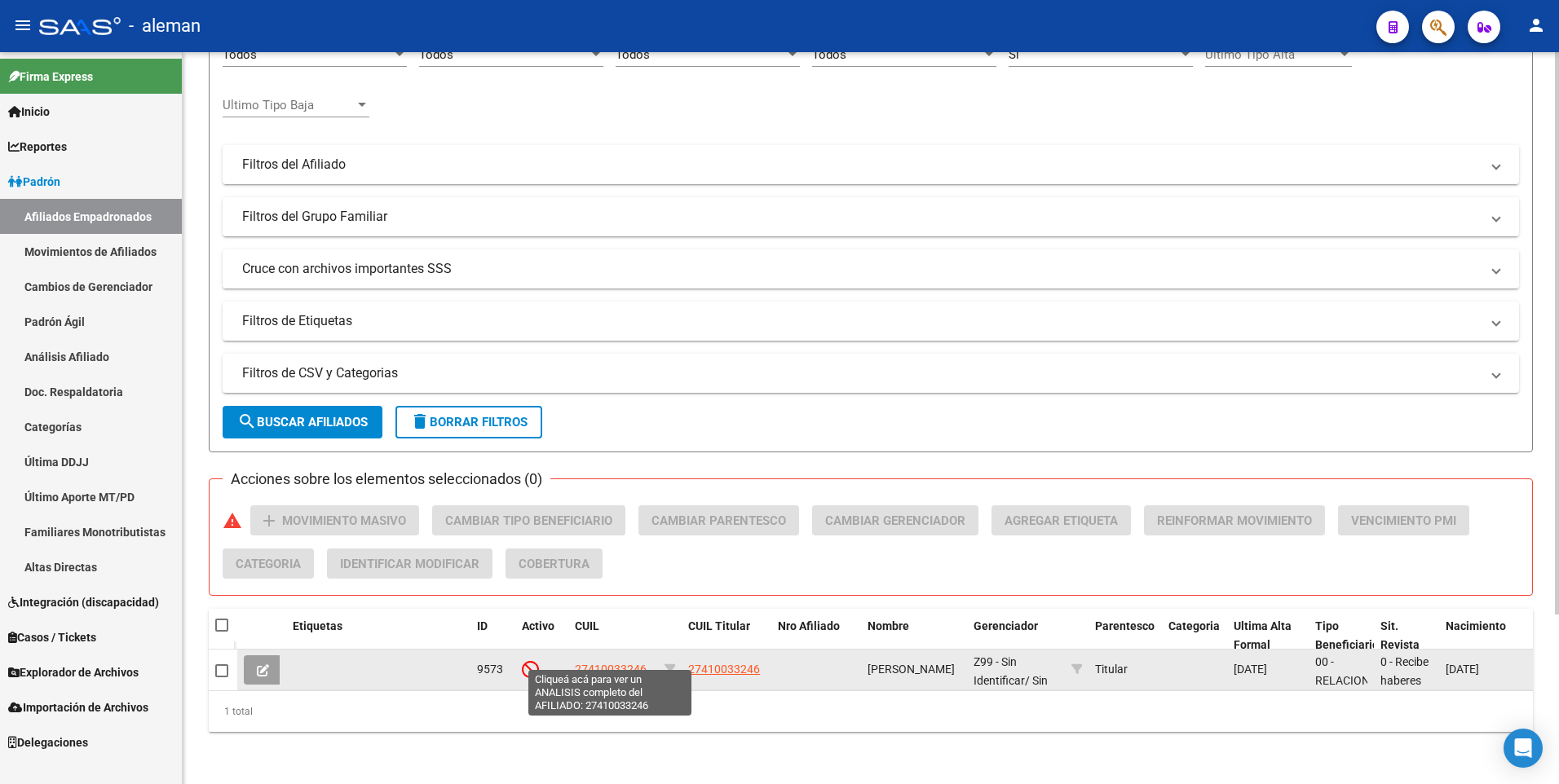
type input "27410033246"
click at [618, 662] on span "27410033246" at bounding box center [610, 669] width 72 height 13
type textarea "27410033246"
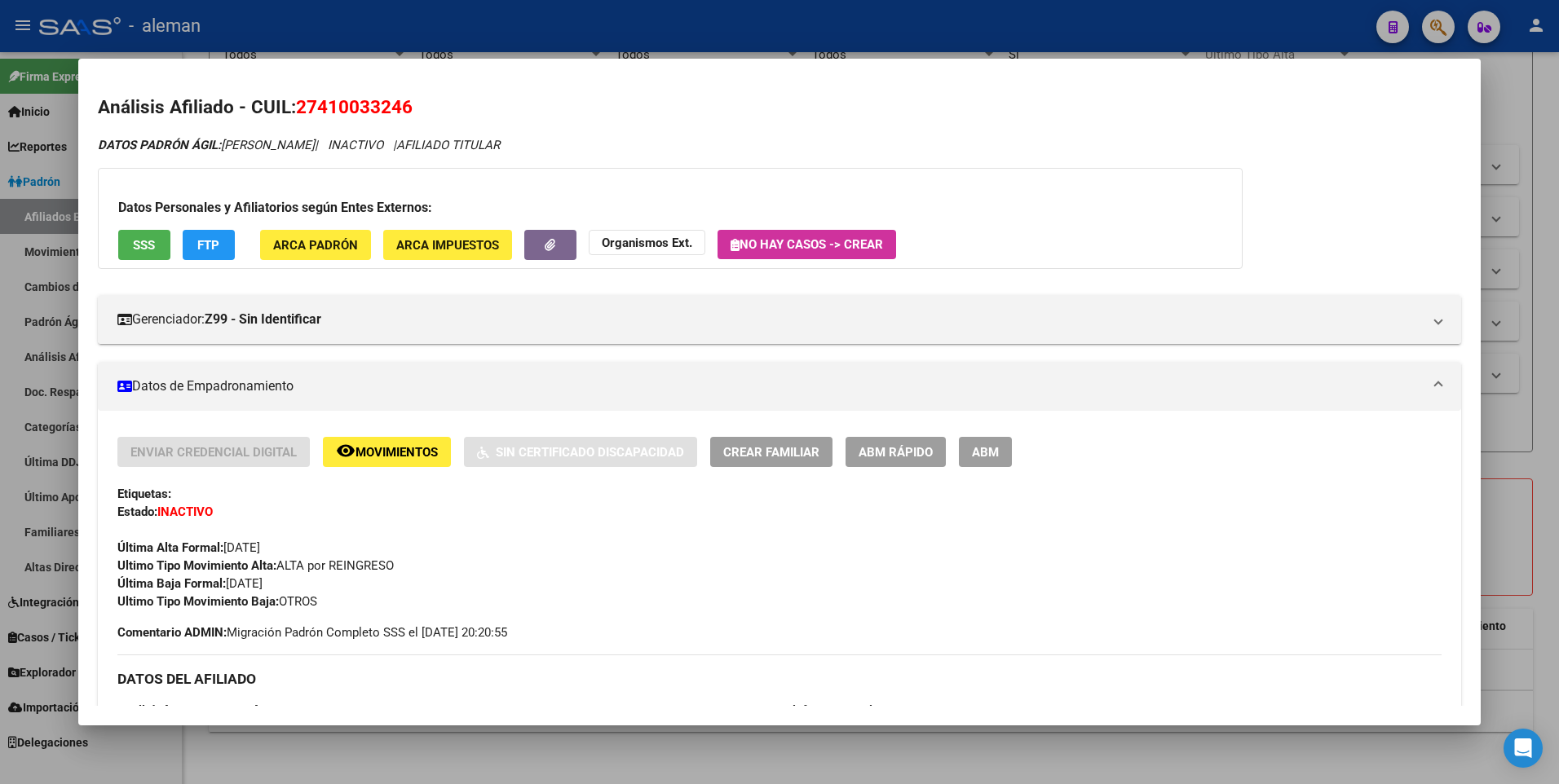
click at [1555, 395] on div at bounding box center [780, 392] width 1559 height 784
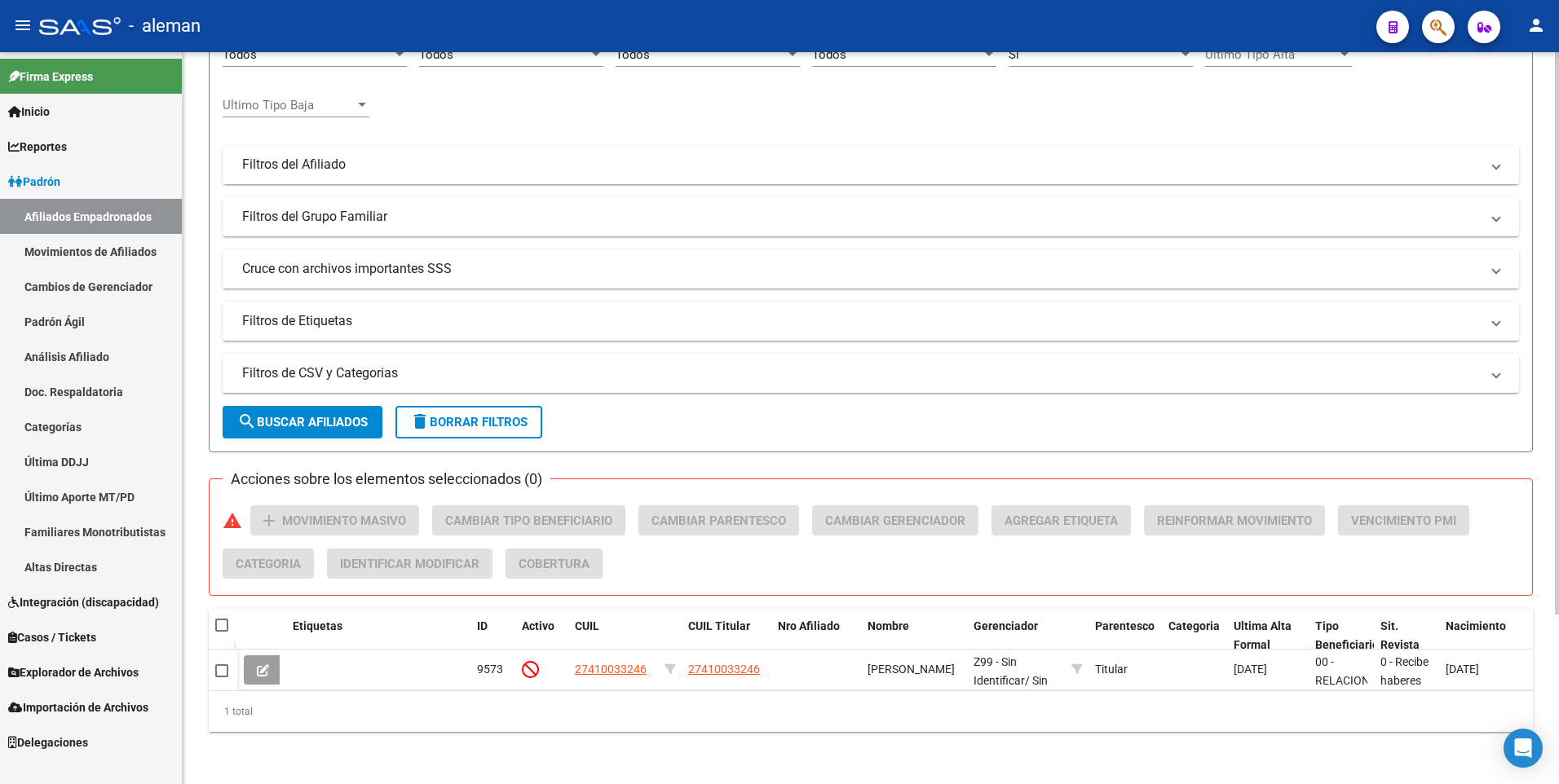
scroll to position [0, 0]
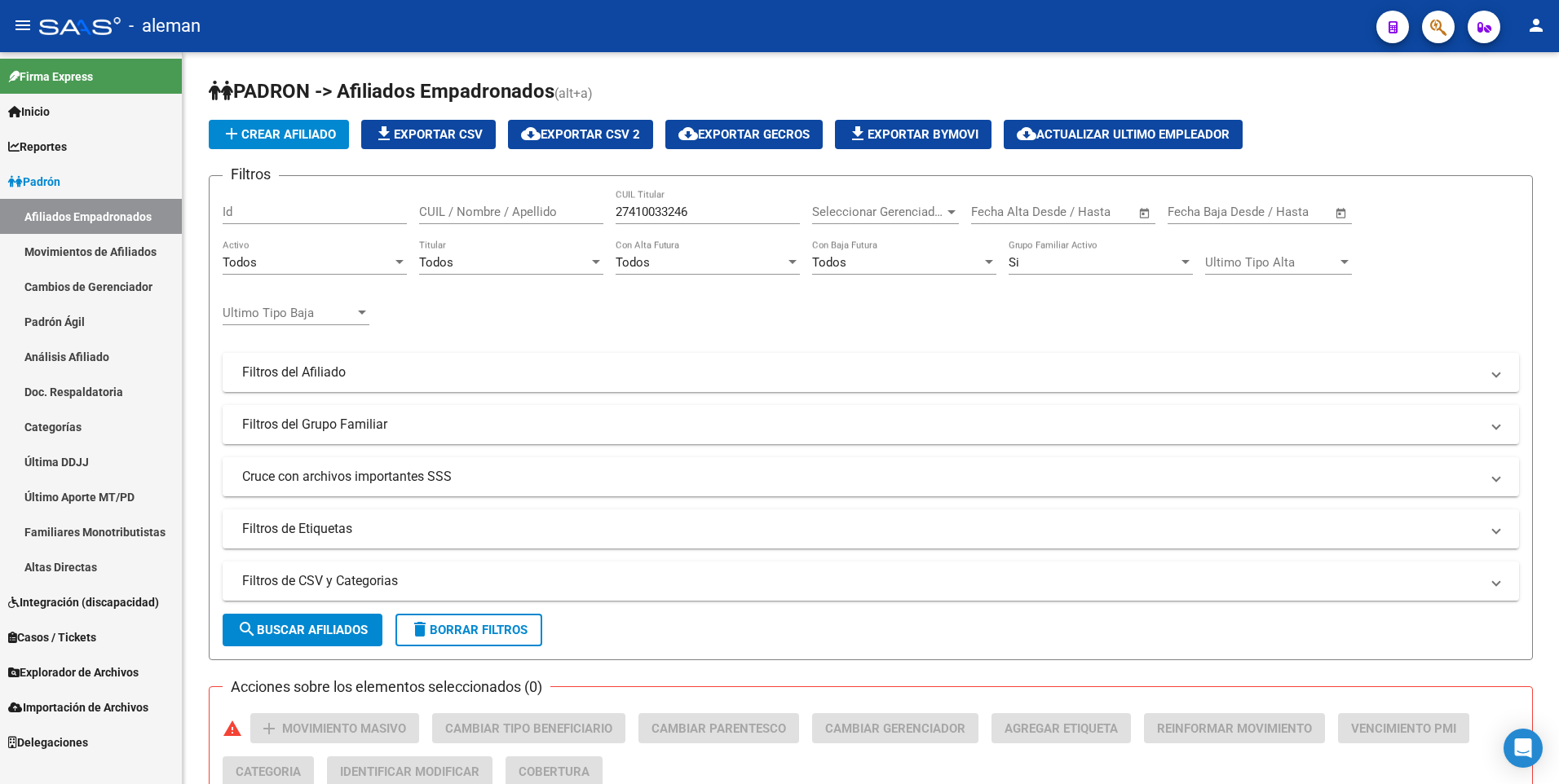
click at [60, 177] on span "Padrón" at bounding box center [34, 182] width 52 height 18
